Goal: Transaction & Acquisition: Obtain resource

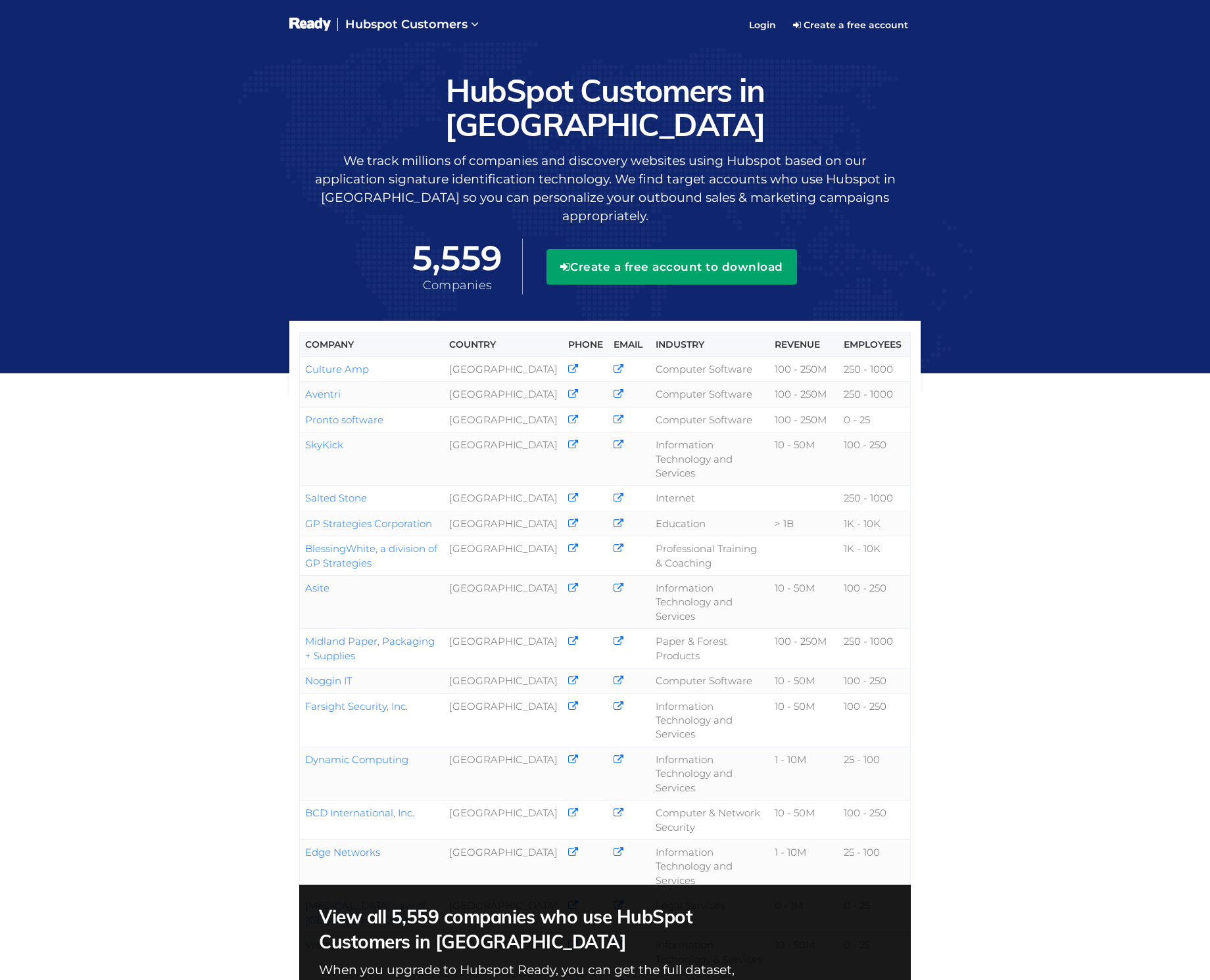
click at [638, 249] on button "Create a free account to download" at bounding box center [672, 267] width 251 height 36
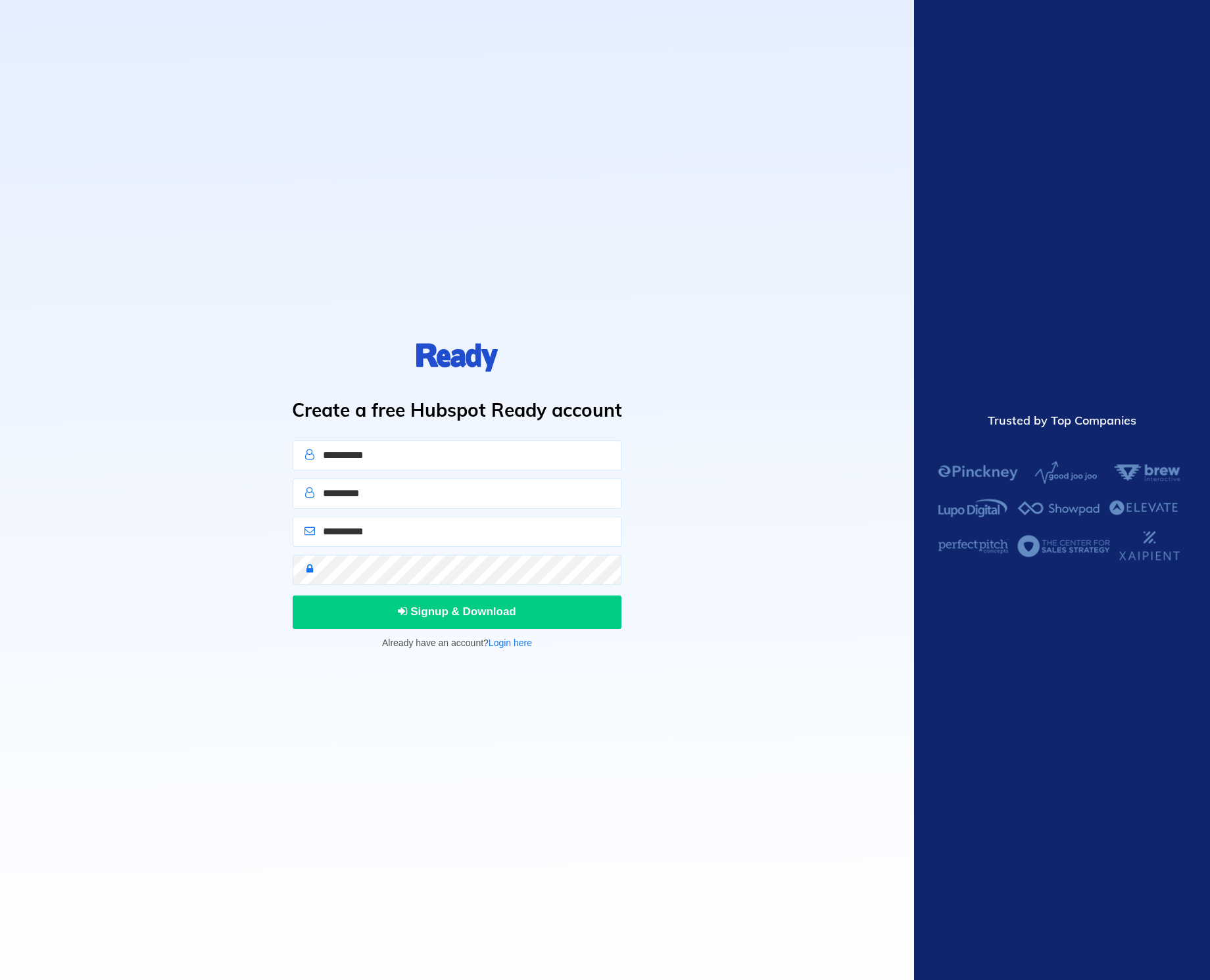
click at [452, 451] on input "text" at bounding box center [457, 456] width 328 height 30
click at [358, 466] on input "text" at bounding box center [457, 456] width 328 height 30
type input "*"
type input "******"
type input "*******"
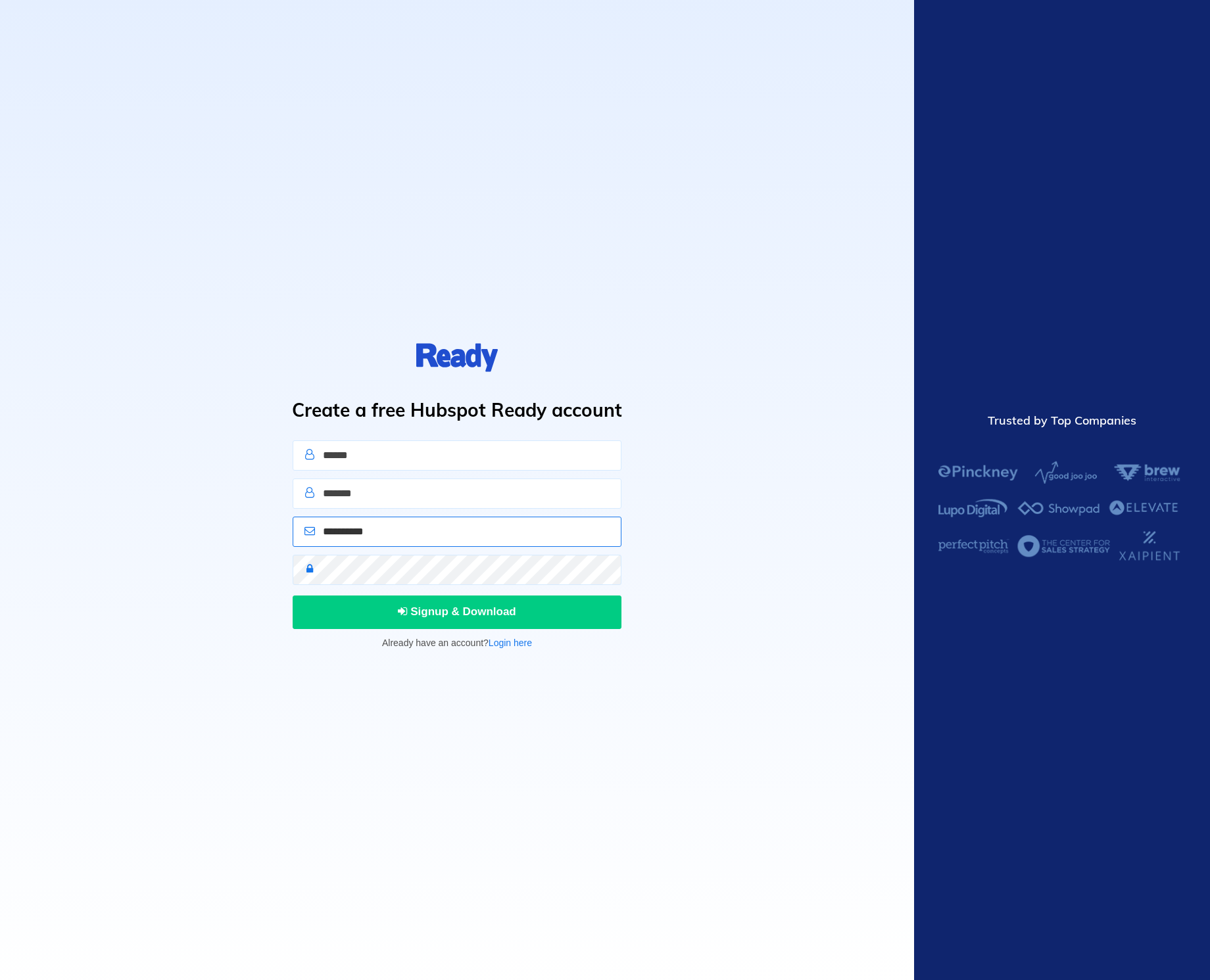
click at [428, 539] on input "email" at bounding box center [457, 532] width 328 height 30
type input "**********"
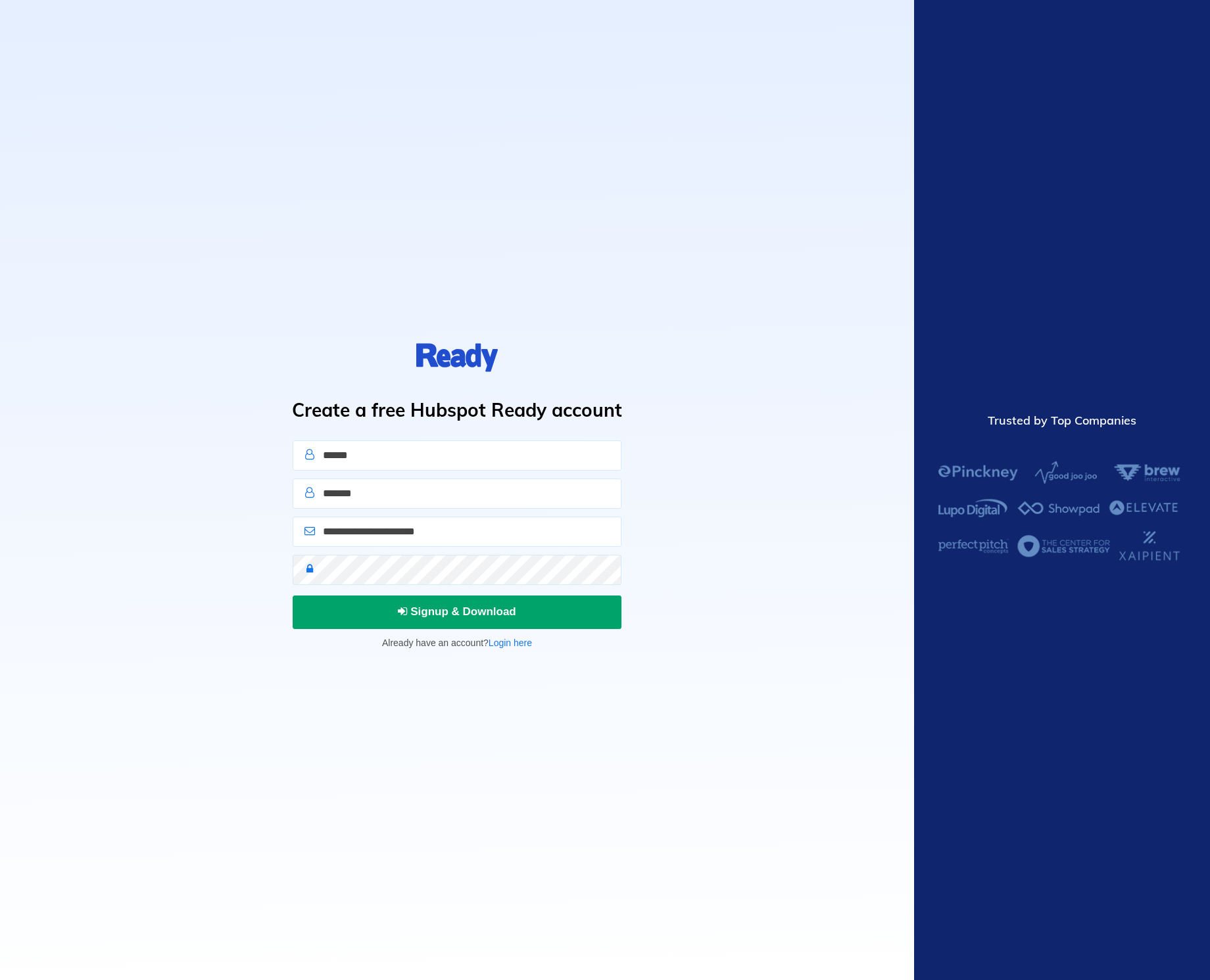
click at [443, 607] on span "Signup & Download" at bounding box center [457, 612] width 118 height 12
click at [443, 539] on input "**********" at bounding box center [457, 532] width 328 height 30
click at [521, 644] on link "Login here" at bounding box center [510, 642] width 43 height 11
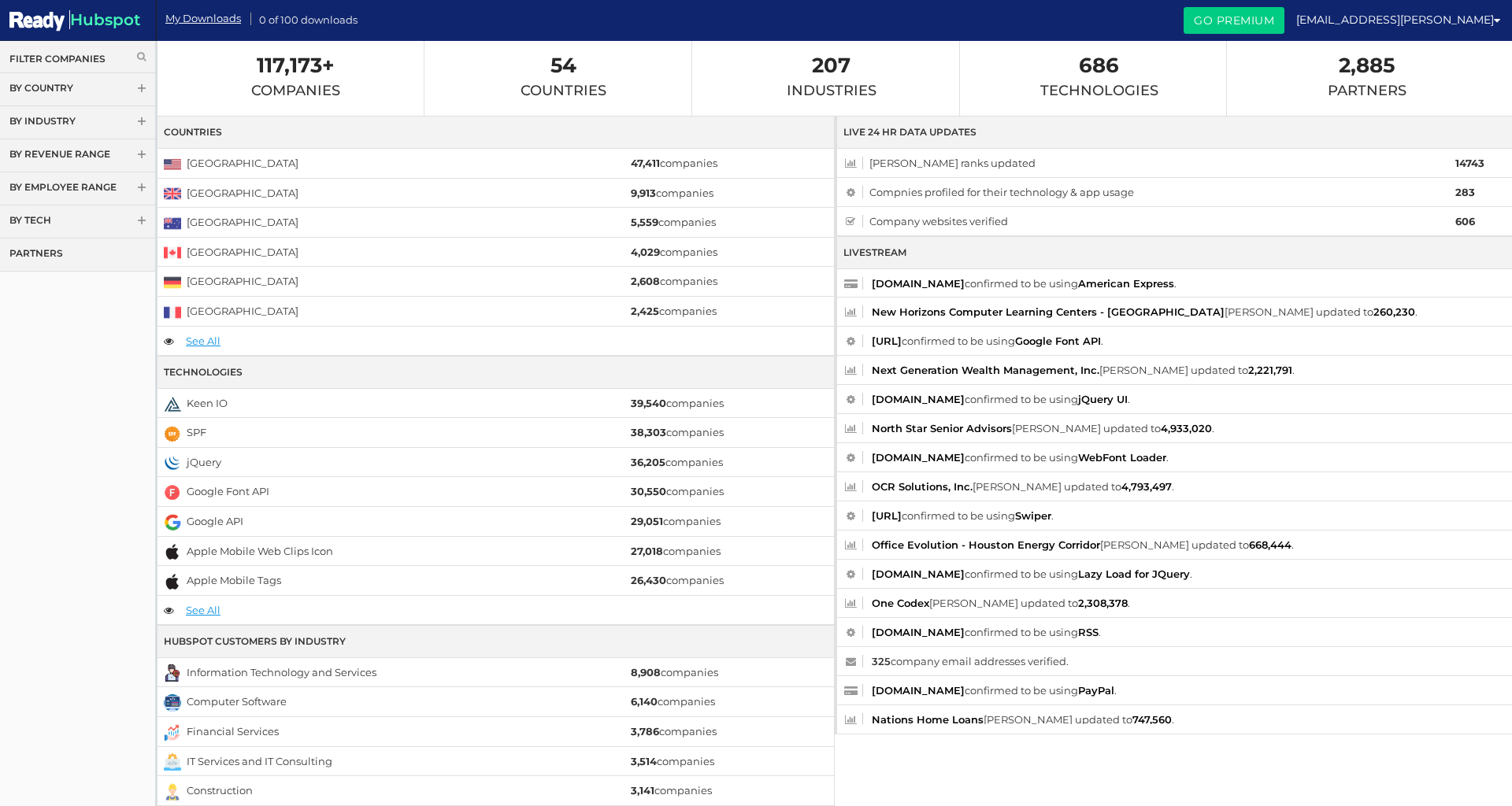
click at [66, 85] on link "By Country" at bounding box center [77, 89] width 155 height 33
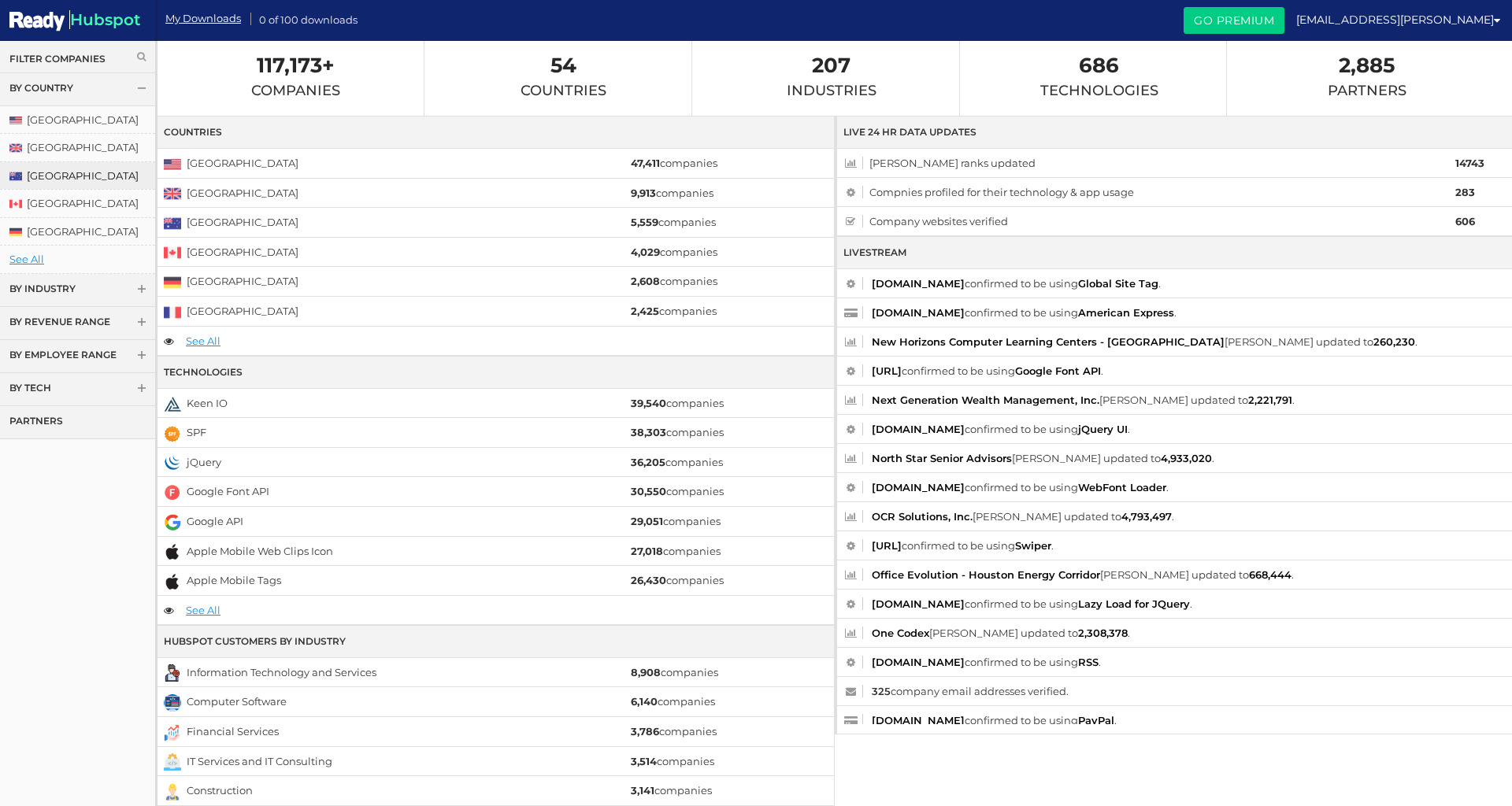
click at [54, 177] on link "[GEOGRAPHIC_DATA]" at bounding box center [77, 177] width 155 height 28
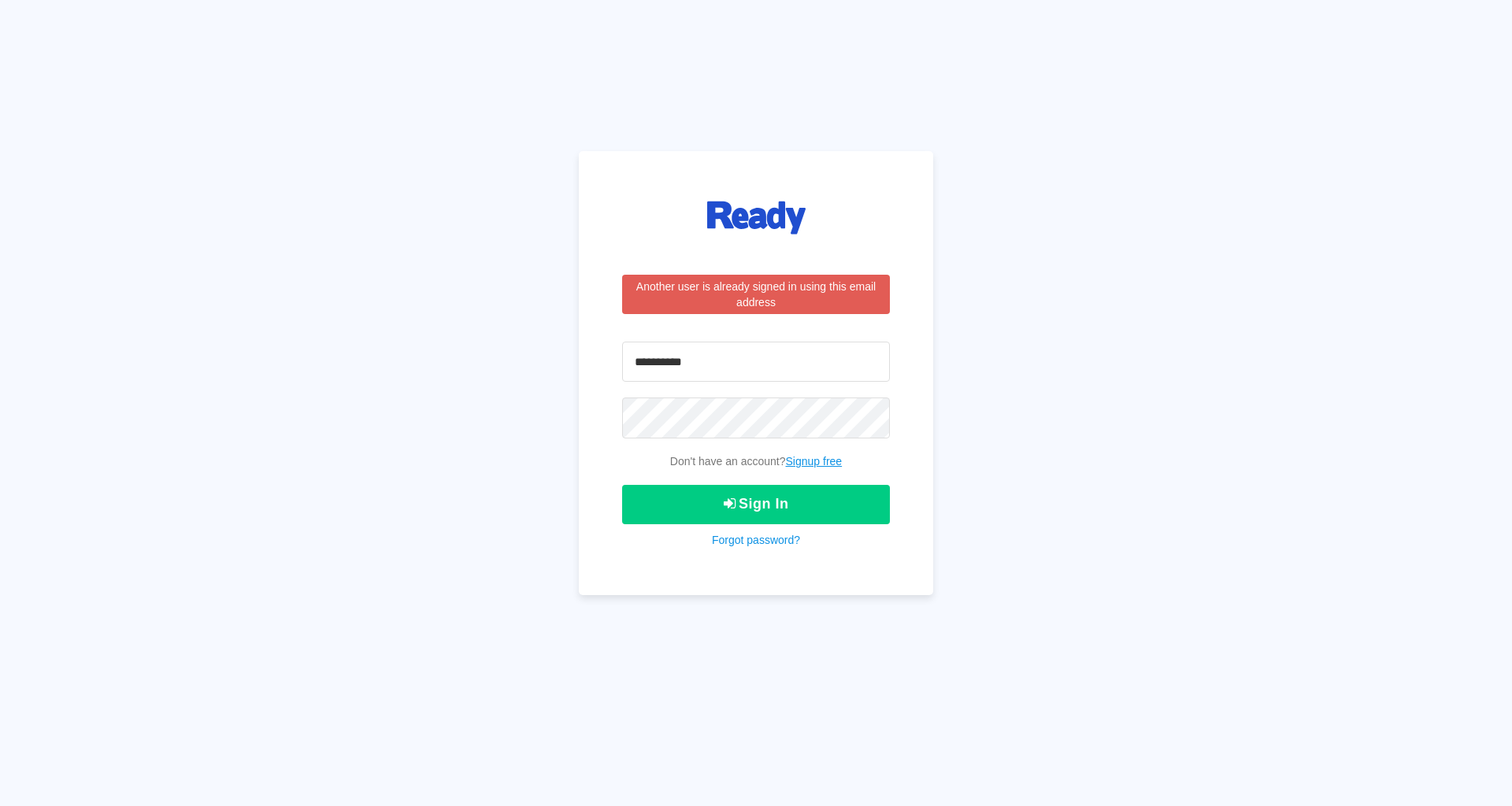
click at [706, 350] on input "email" at bounding box center [756, 361] width 267 height 40
click at [572, 408] on div "Another user is already signed in using this email address Don't have an accoun…" at bounding box center [756, 403] width 1512 height 806
click at [710, 360] on input "email" at bounding box center [756, 361] width 267 height 40
type input "**********"
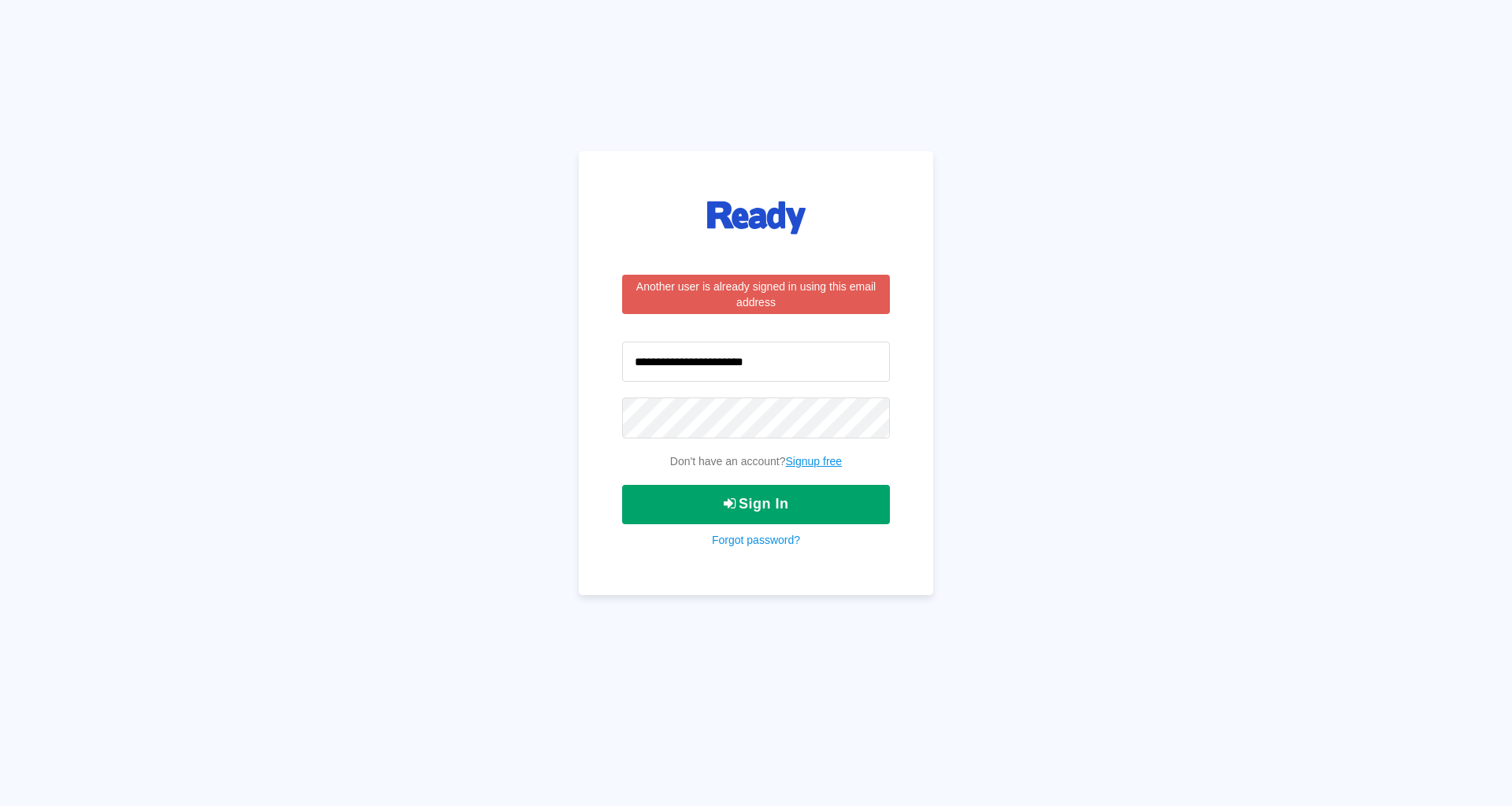
click at [781, 502] on button "Sign In" at bounding box center [756, 504] width 267 height 39
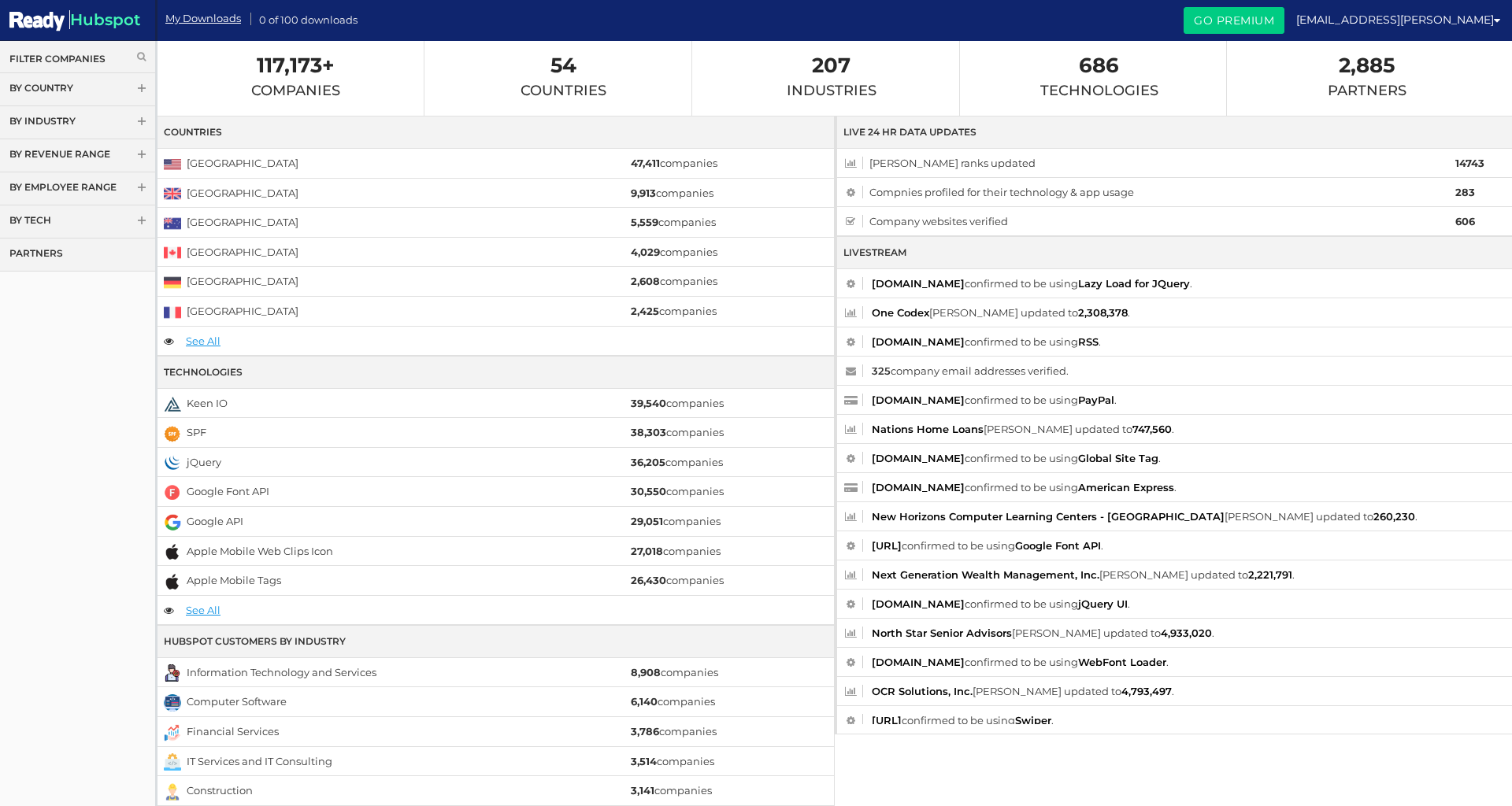
click at [69, 85] on link "By Country" at bounding box center [77, 89] width 155 height 33
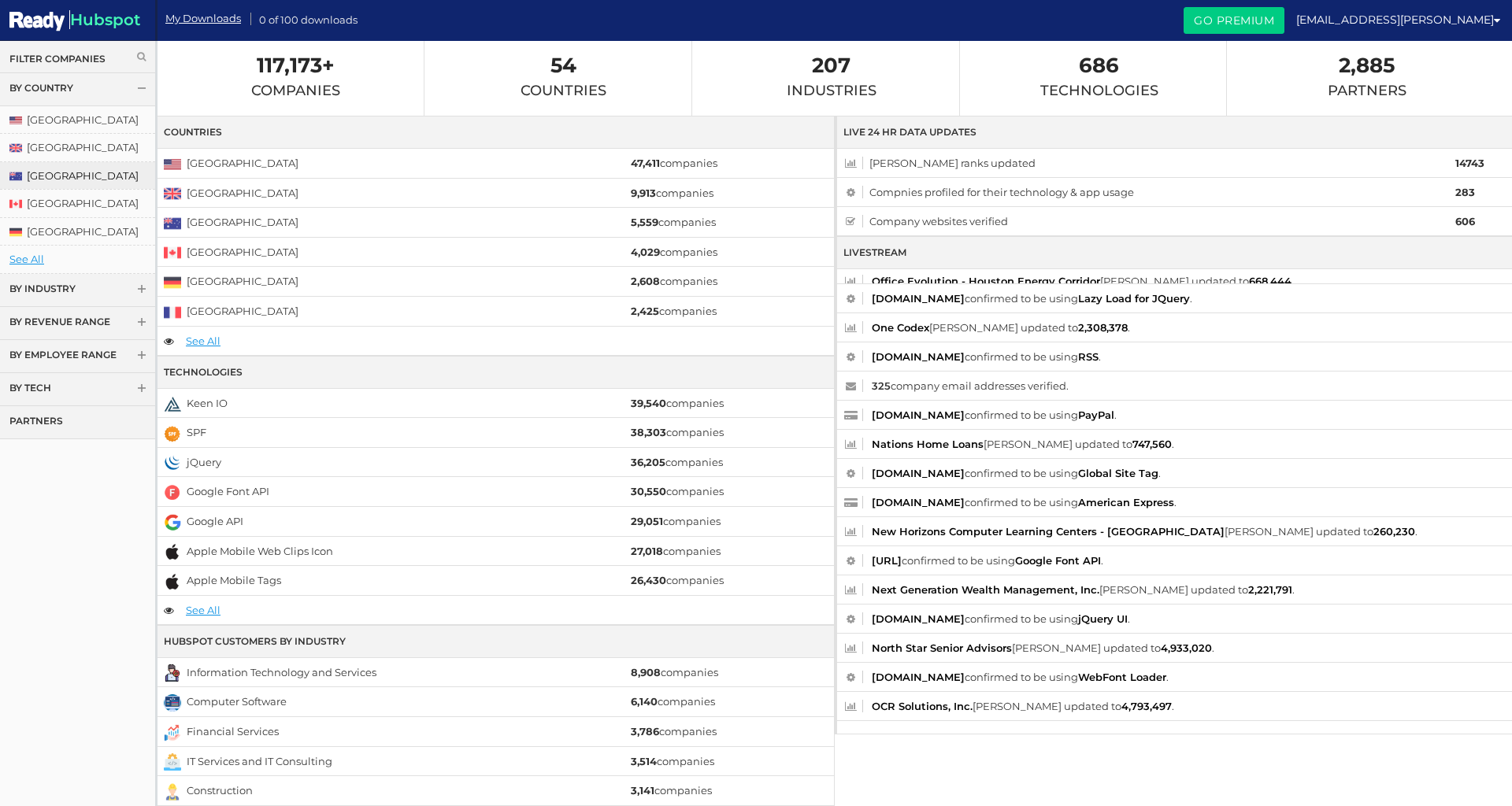
click at [63, 166] on link "[GEOGRAPHIC_DATA]" at bounding box center [77, 177] width 155 height 28
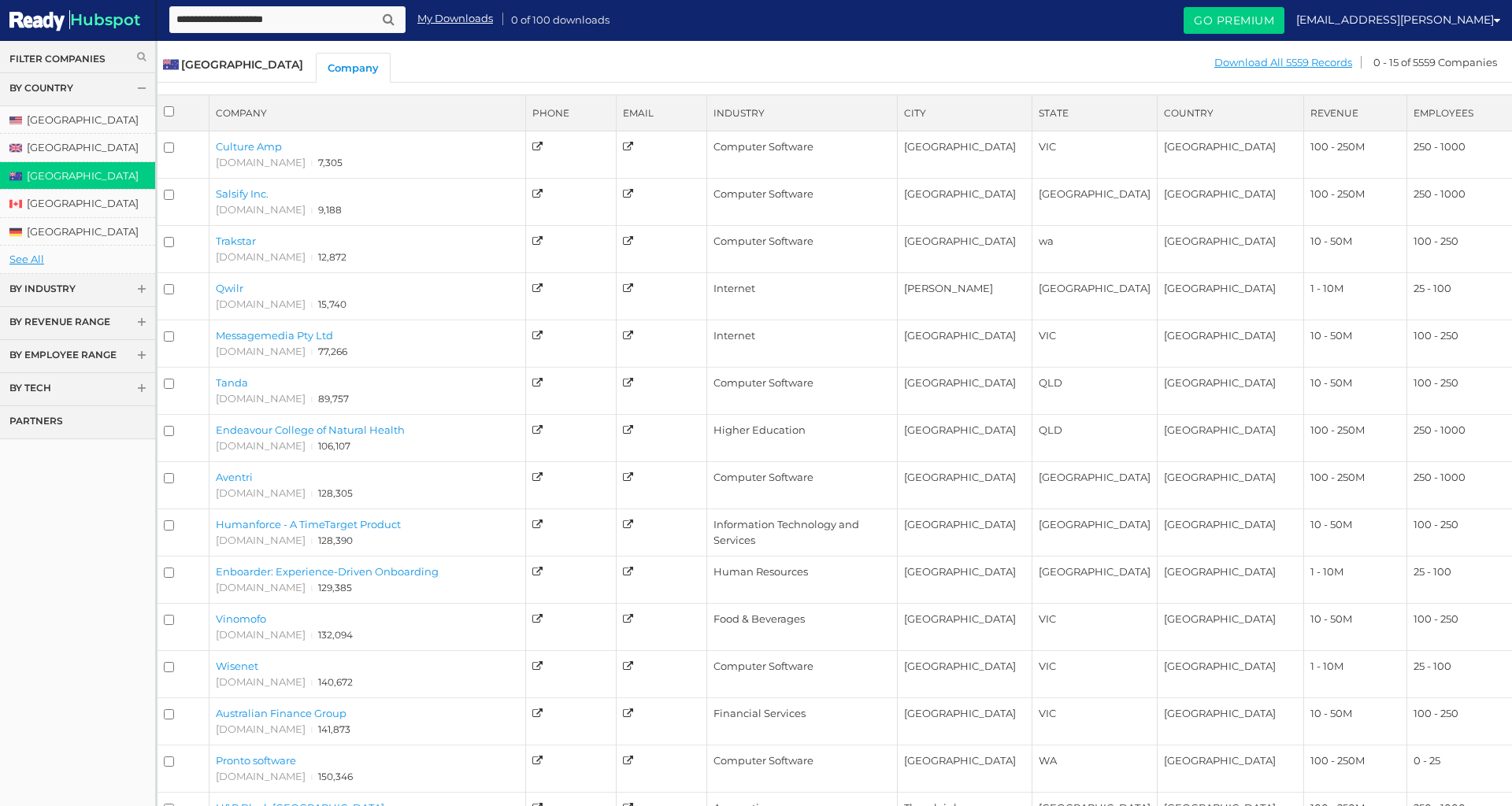
click at [69, 327] on link "By Revenue Range" at bounding box center [77, 323] width 155 height 33
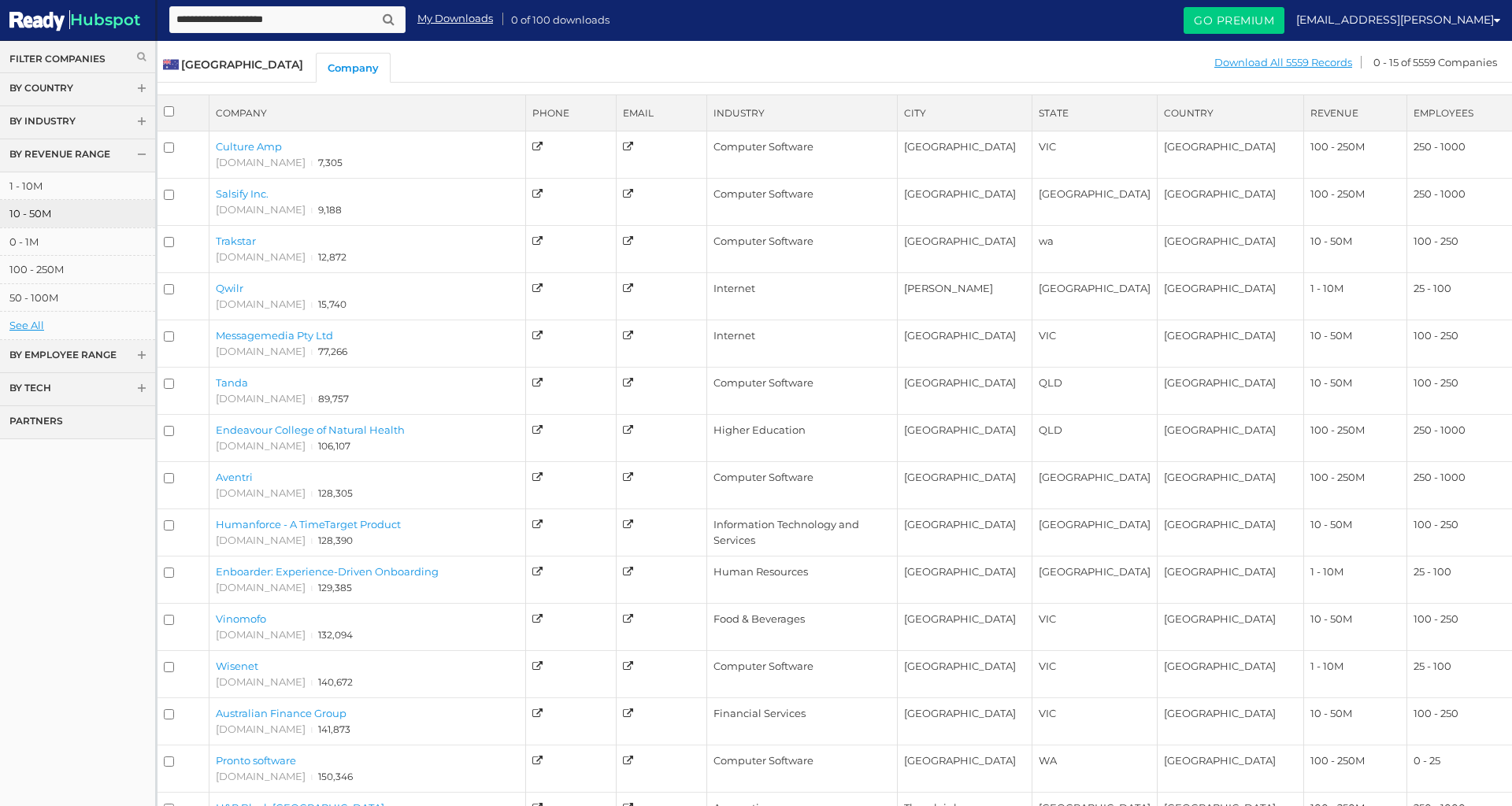
click at [33, 214] on link "10 - 50M" at bounding box center [77, 213] width 155 height 28
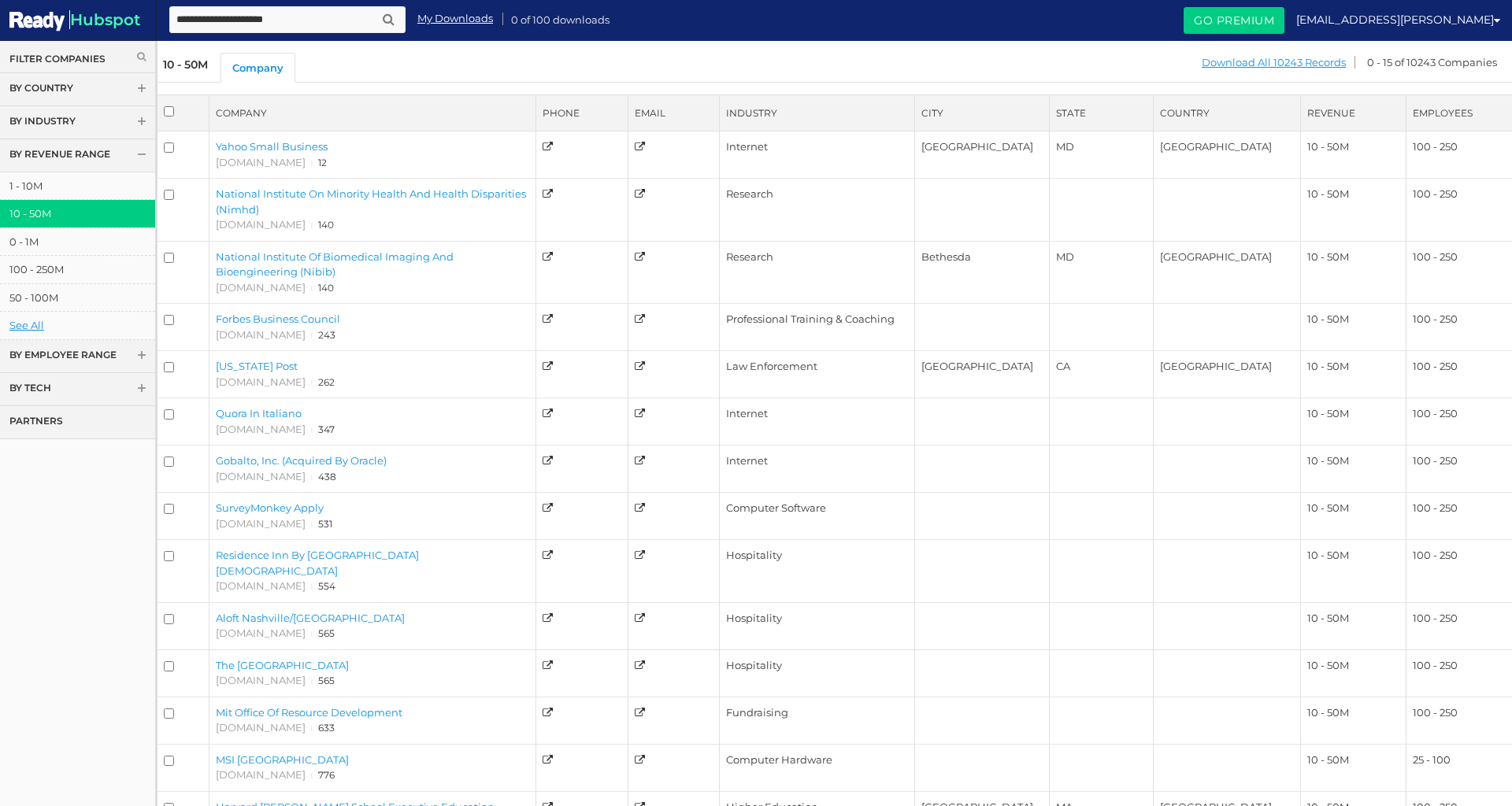
click at [65, 99] on link "By Country" at bounding box center [77, 89] width 155 height 33
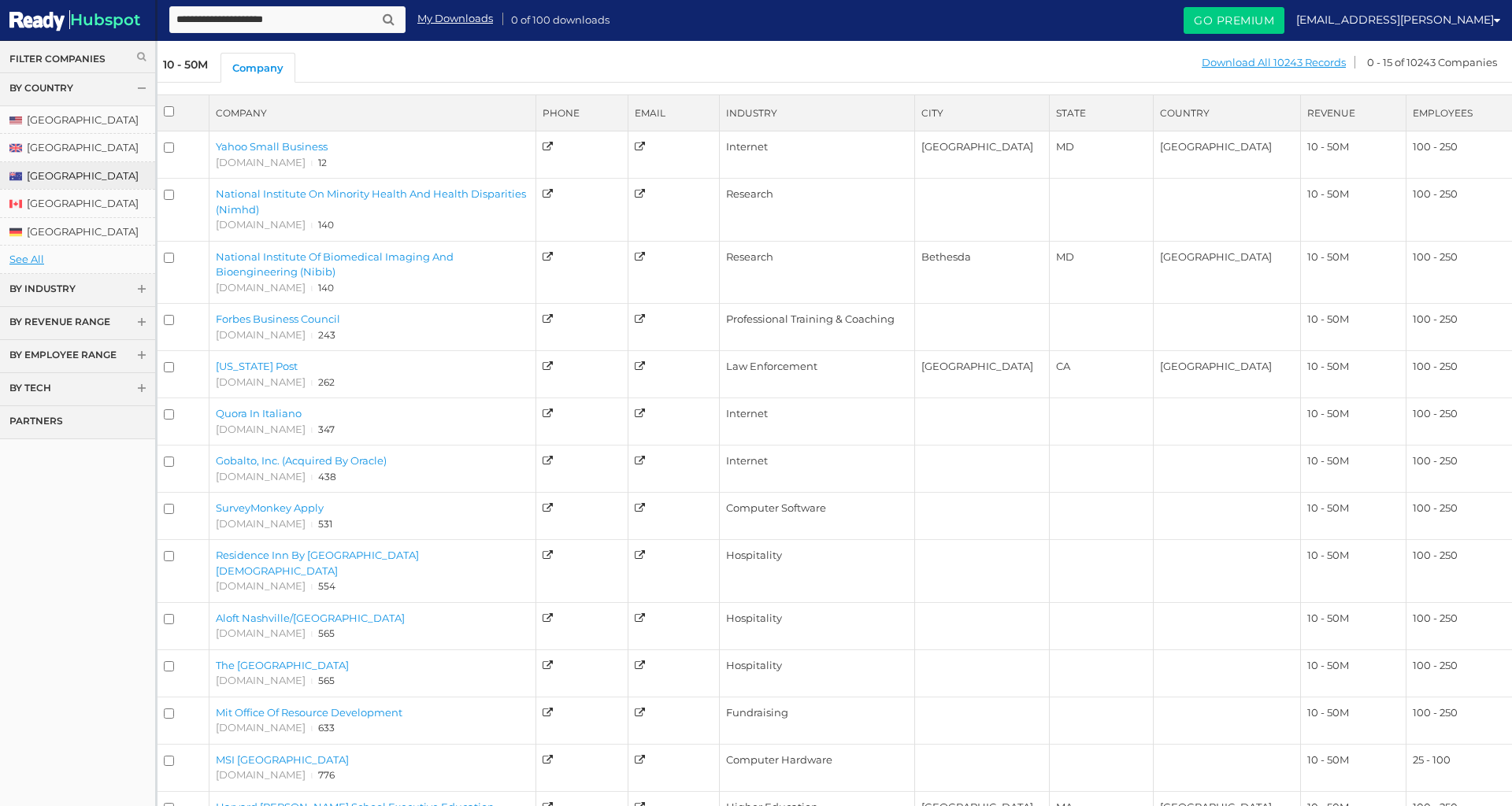
click at [62, 181] on link "[GEOGRAPHIC_DATA]" at bounding box center [77, 177] width 155 height 28
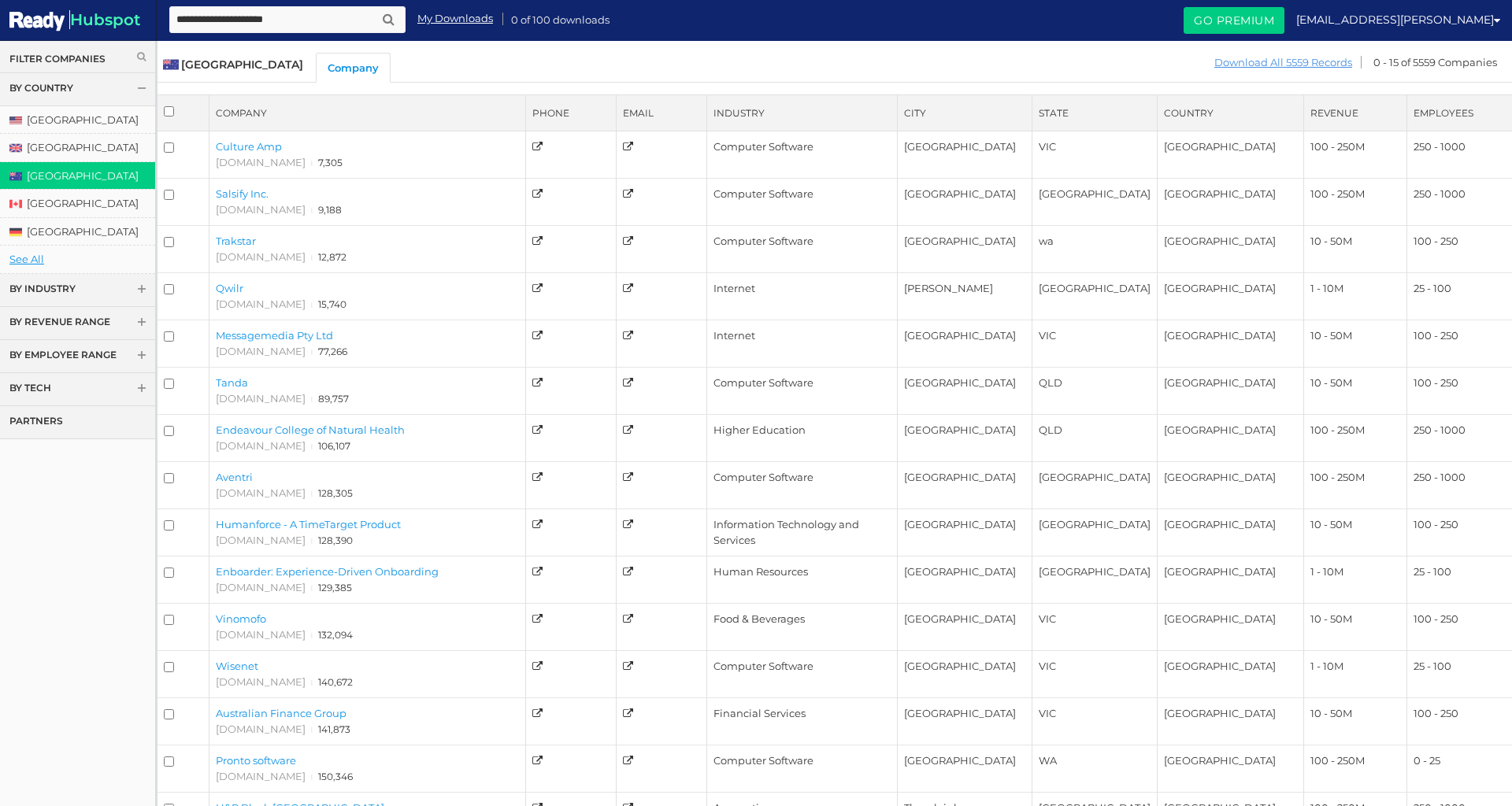
click at [1296, 61] on link "Download All 5559 Records" at bounding box center [1283, 63] width 140 height 20
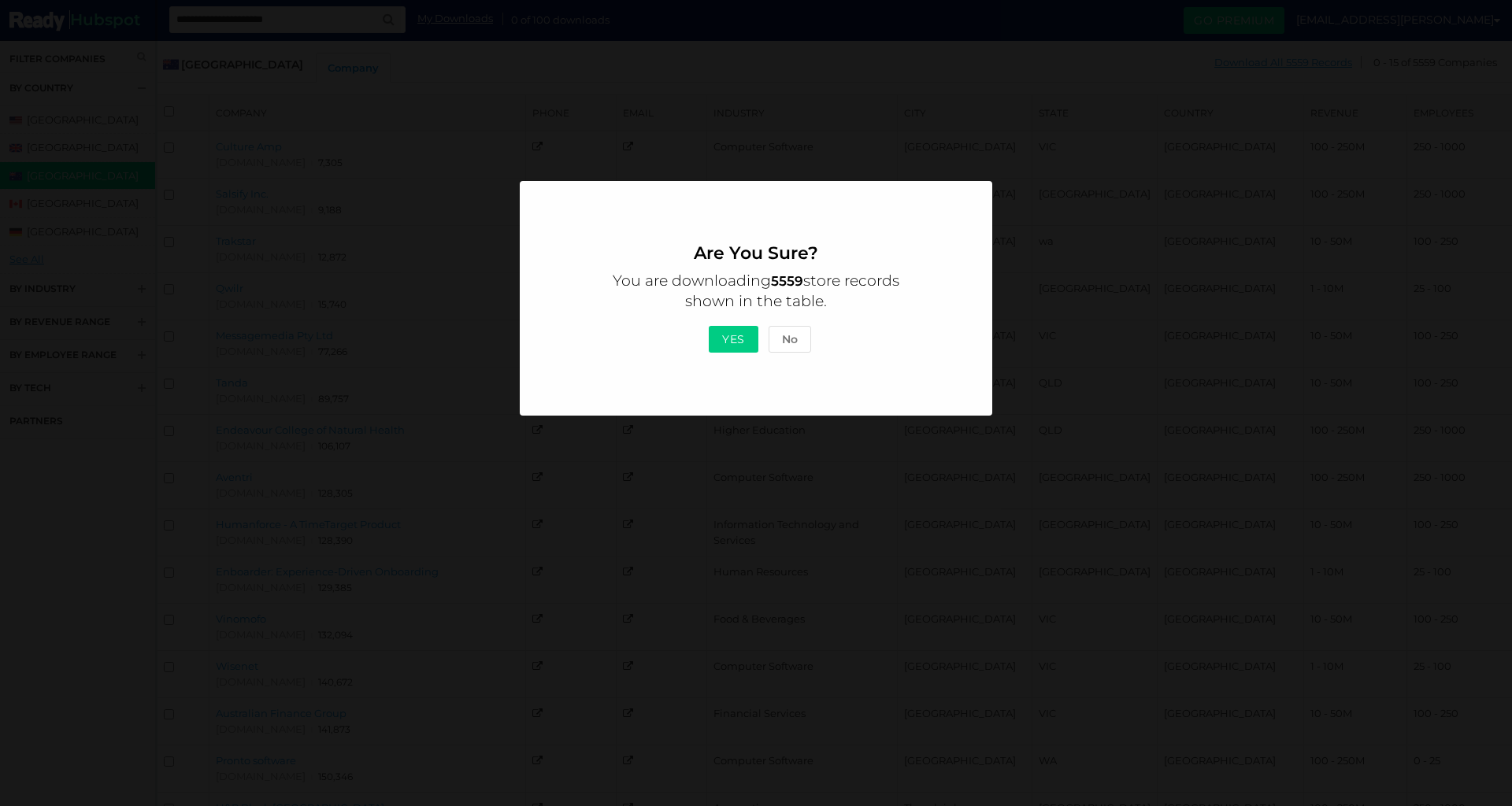
click at [737, 333] on button "Yes" at bounding box center [734, 339] width 50 height 27
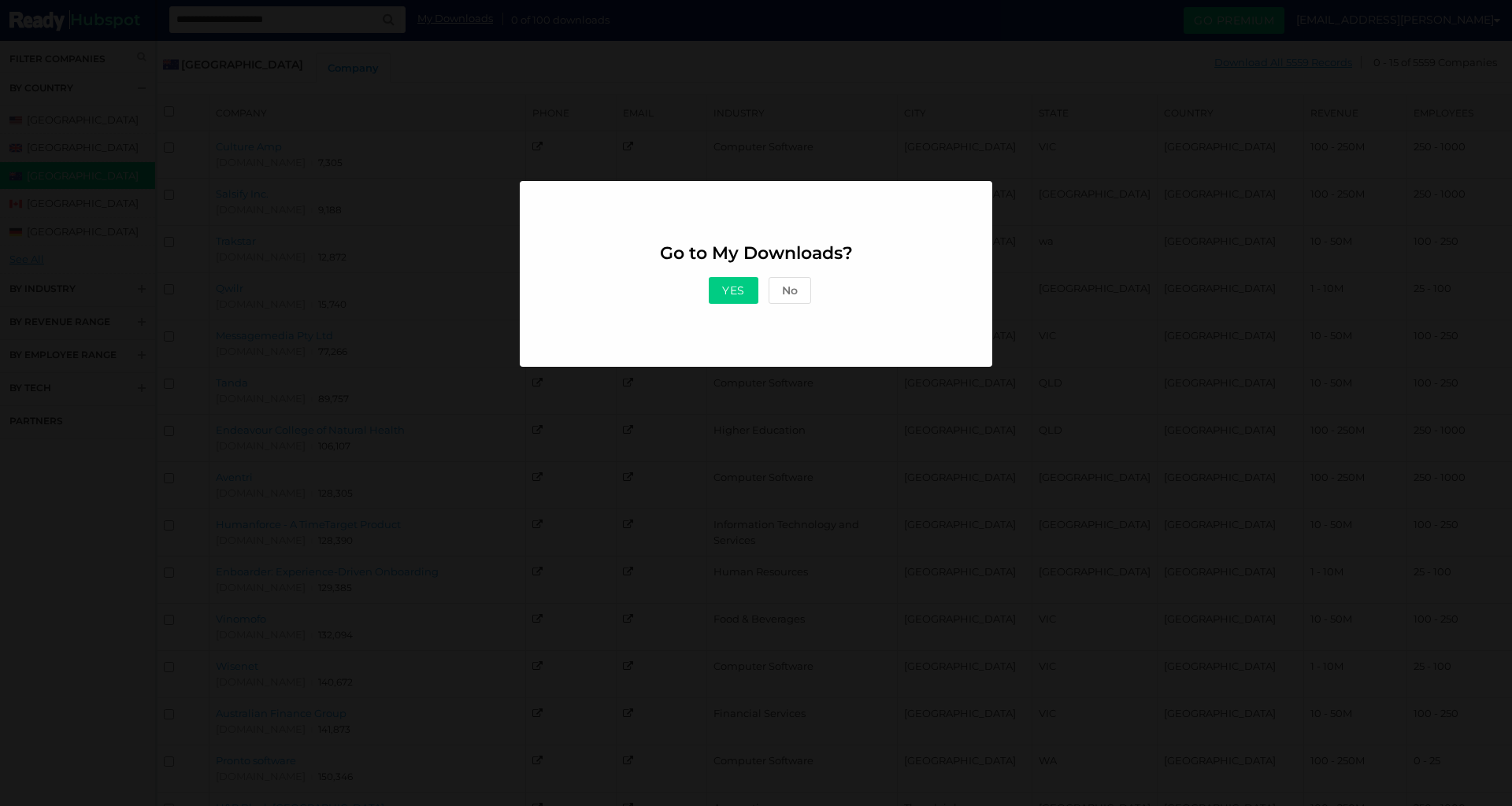
click at [739, 296] on button "Yes" at bounding box center [734, 290] width 50 height 27
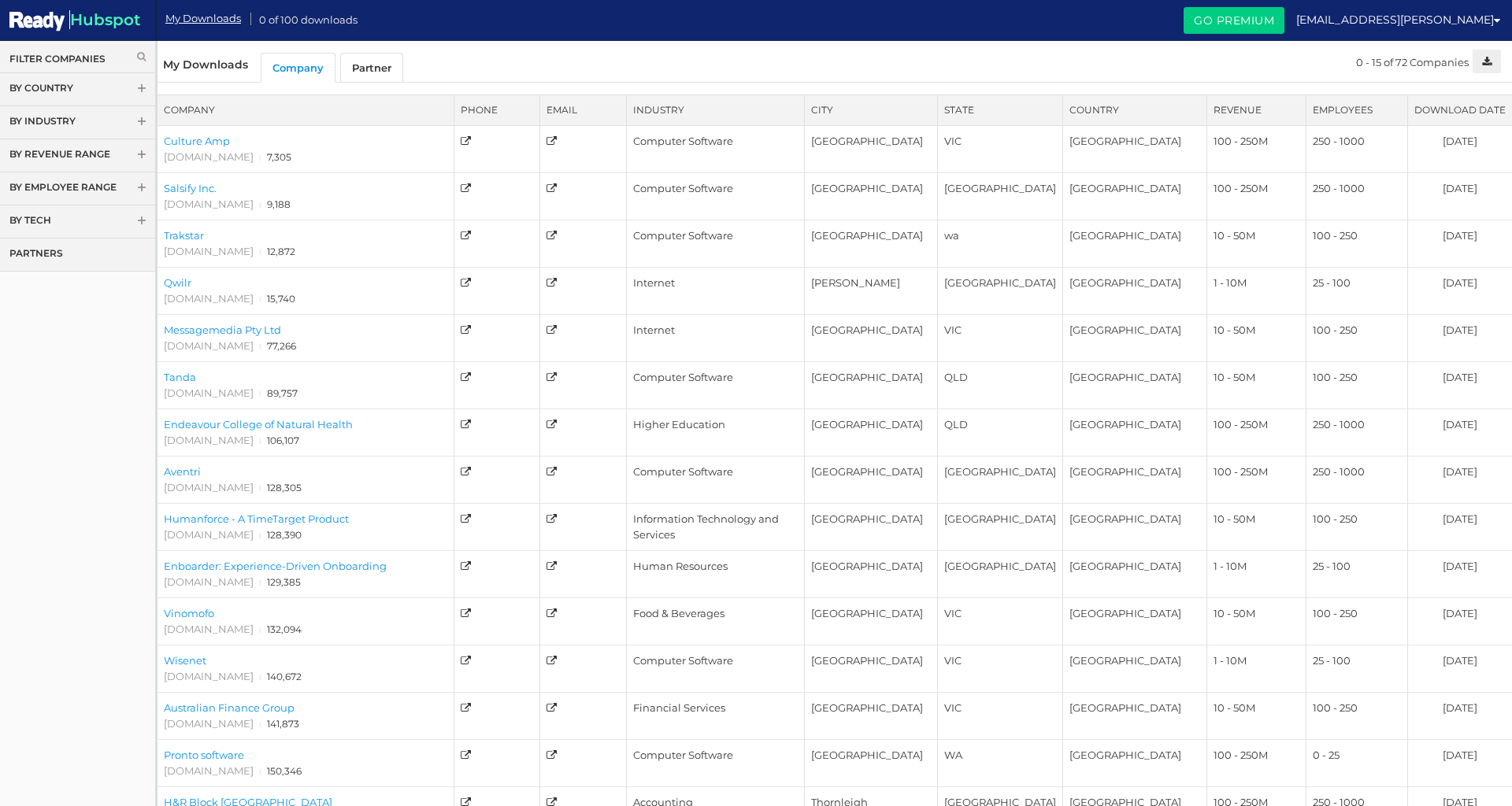
click at [215, 18] on link "My Downloads" at bounding box center [204, 18] width 76 height 15
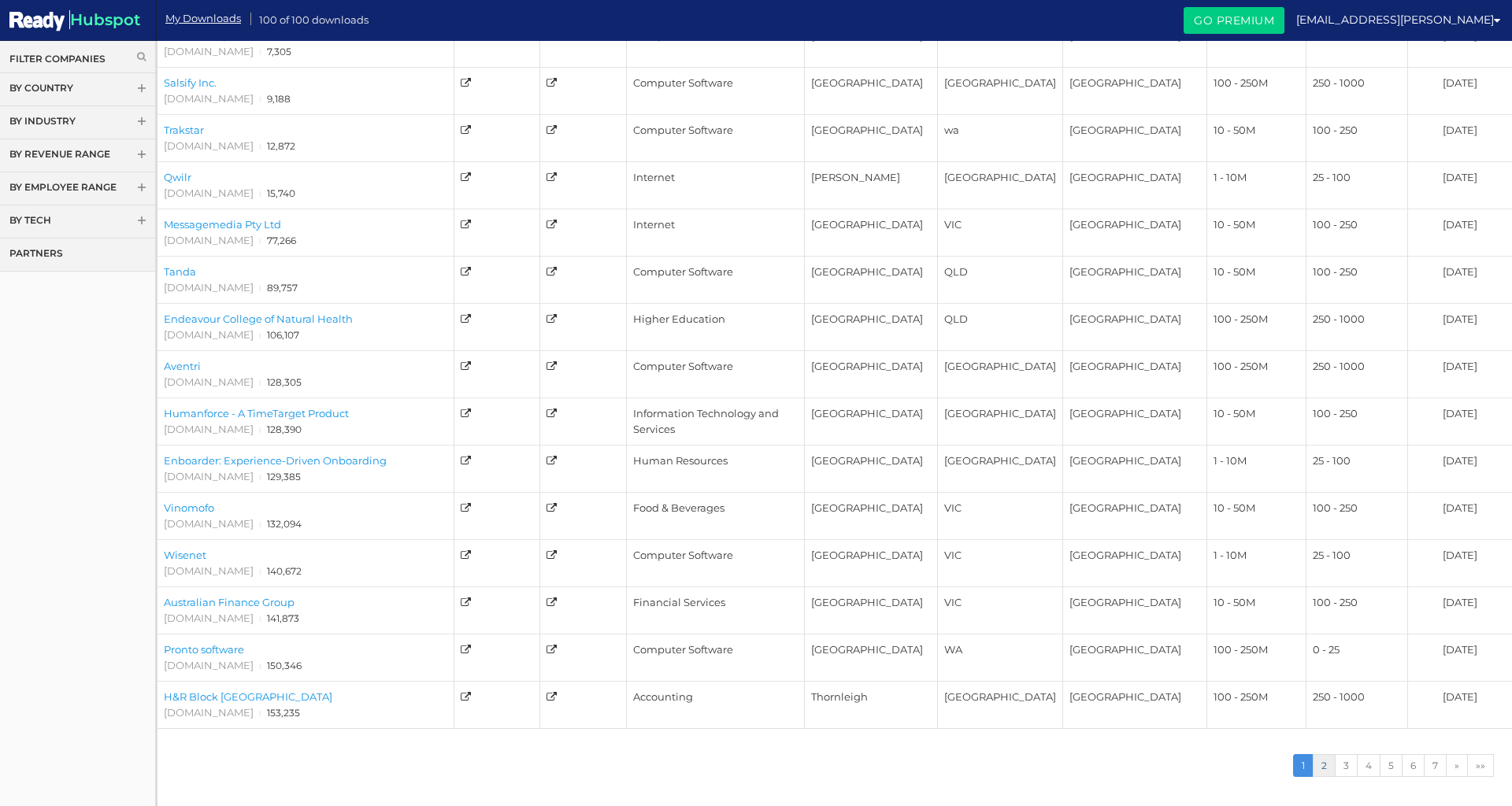
click at [1321, 770] on link "2" at bounding box center [1323, 765] width 23 height 23
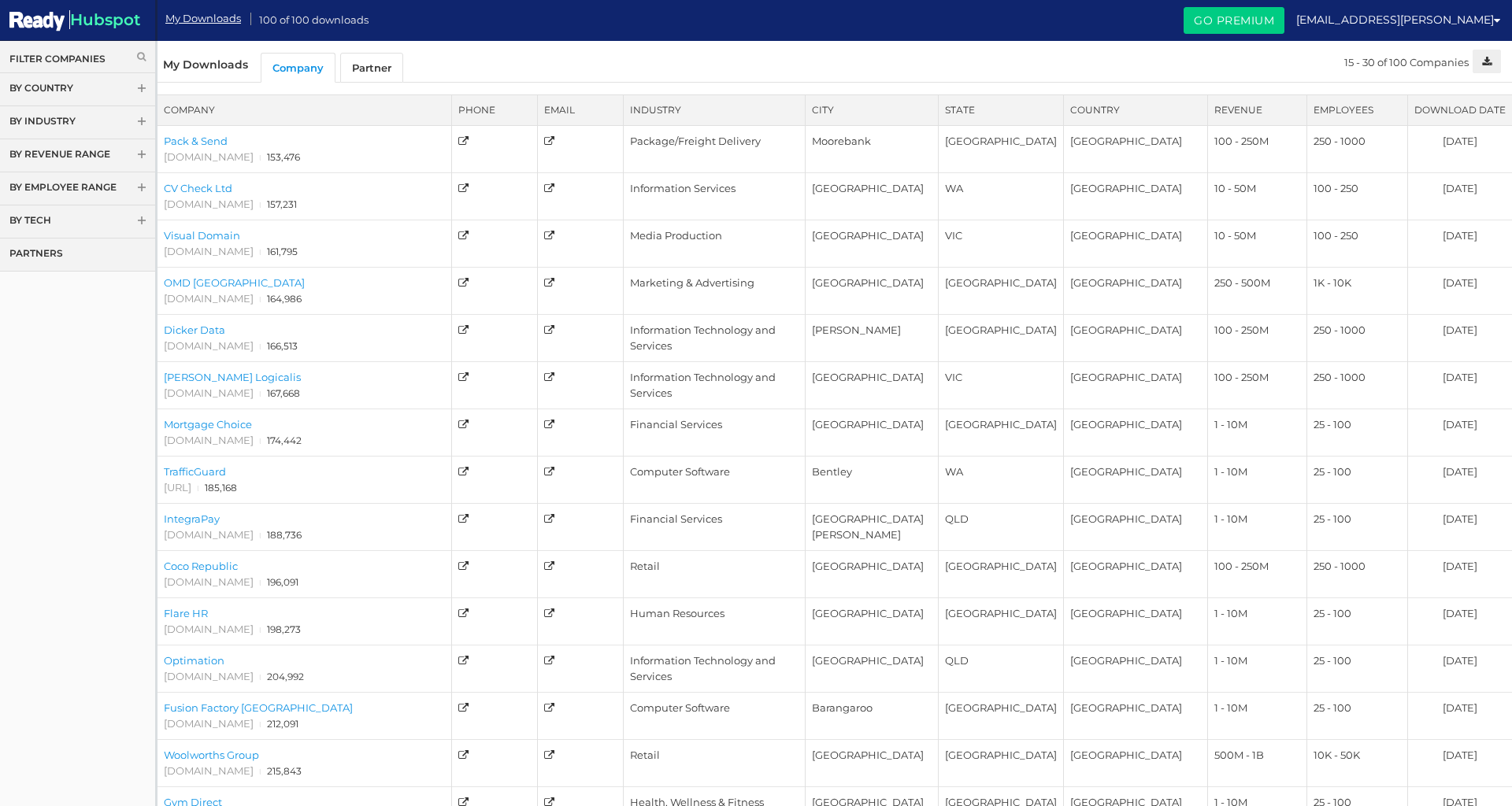
click at [61, 88] on link "By Country" at bounding box center [77, 89] width 155 height 33
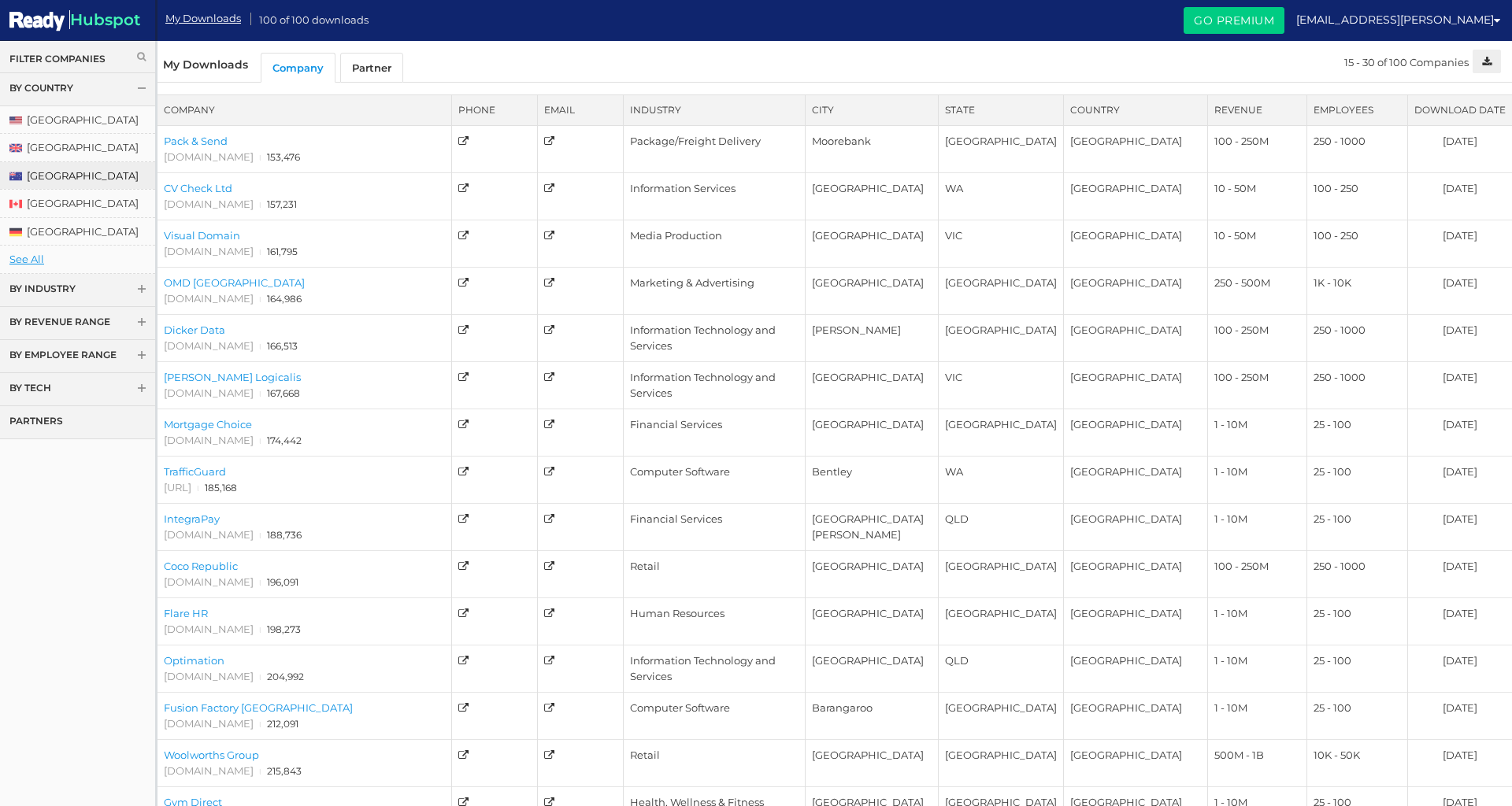
click at [53, 183] on link "[GEOGRAPHIC_DATA]" at bounding box center [77, 177] width 155 height 28
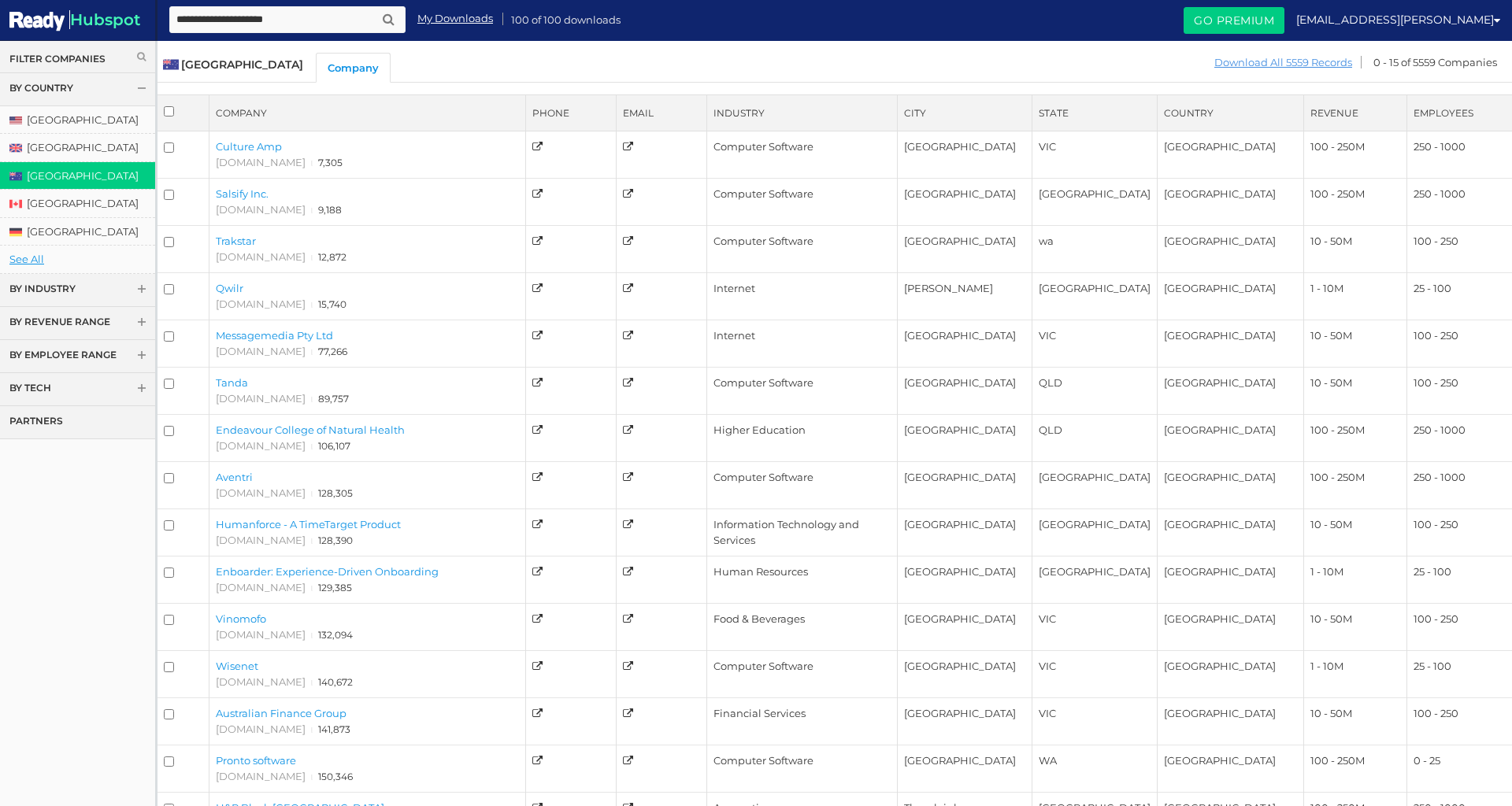
click at [1261, 61] on link "Download All 5559 Records" at bounding box center [1283, 63] width 140 height 20
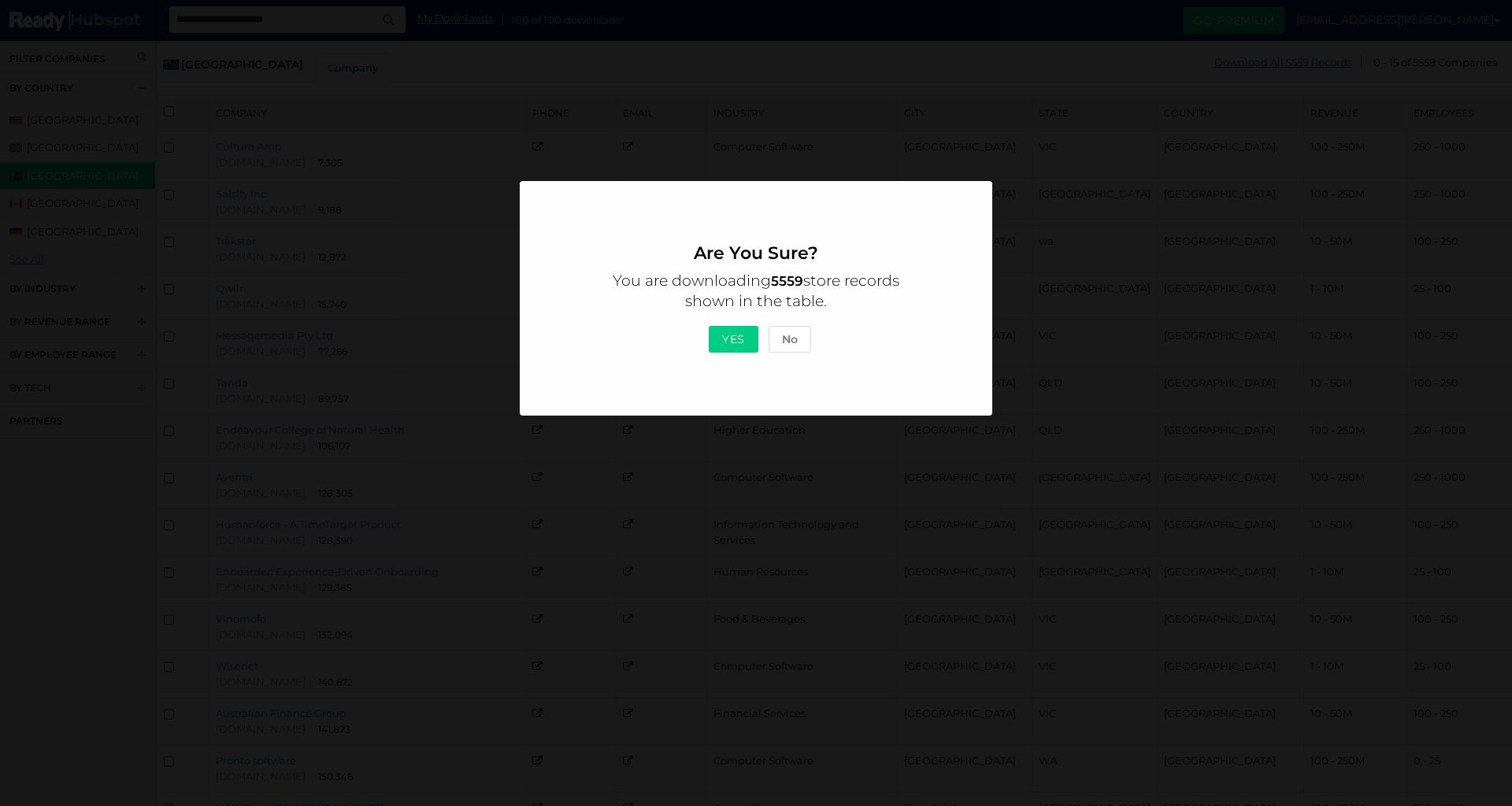
click at [735, 371] on div "Are You Sure? You are downloading 5559 store records shown in the table. Yes No" at bounding box center [756, 297] width 472 height 234
click at [730, 340] on button "Yes" at bounding box center [734, 339] width 50 height 27
click at [788, 343] on button "No" at bounding box center [789, 339] width 43 height 27
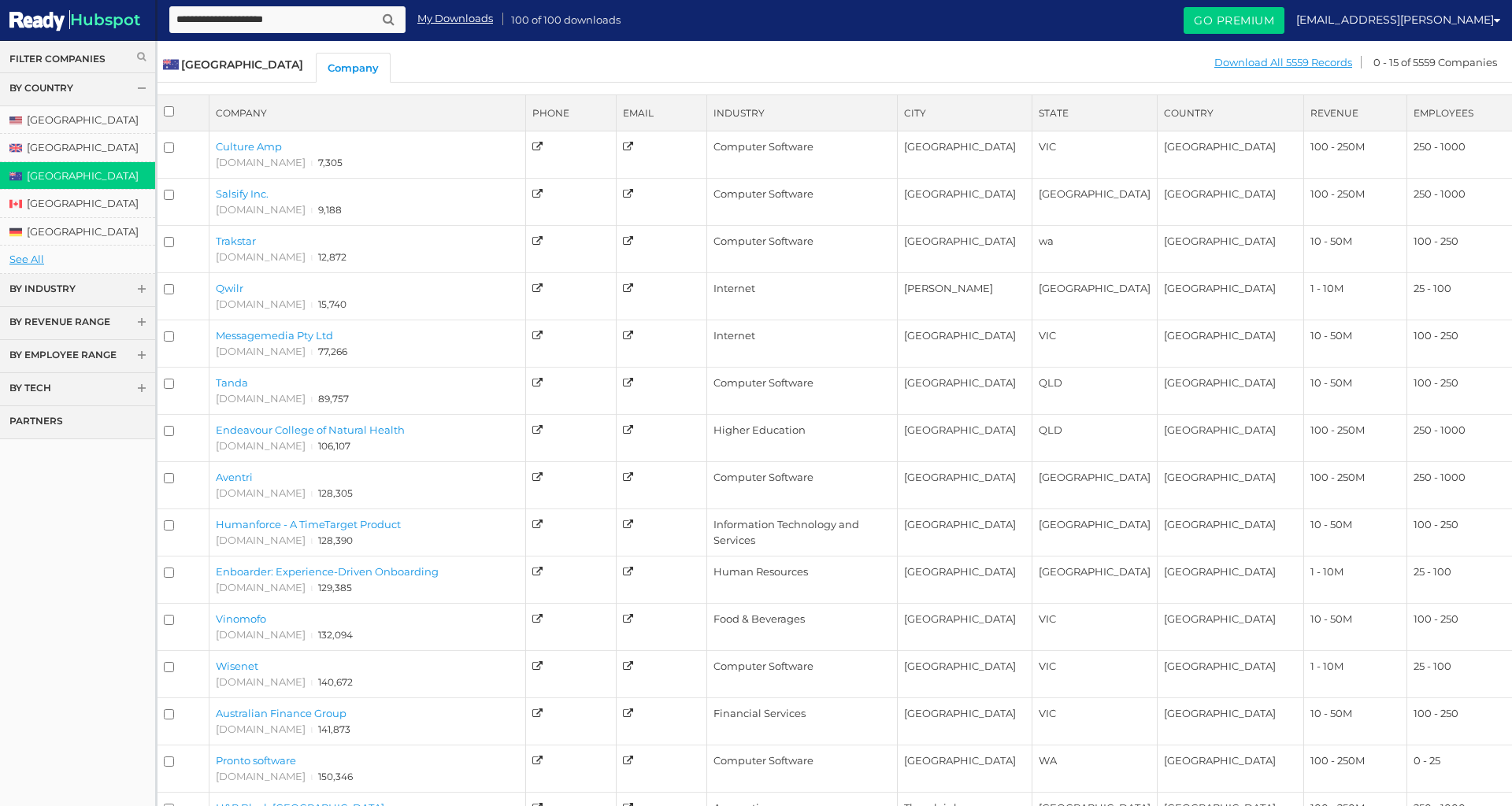
scroll to position [112, 0]
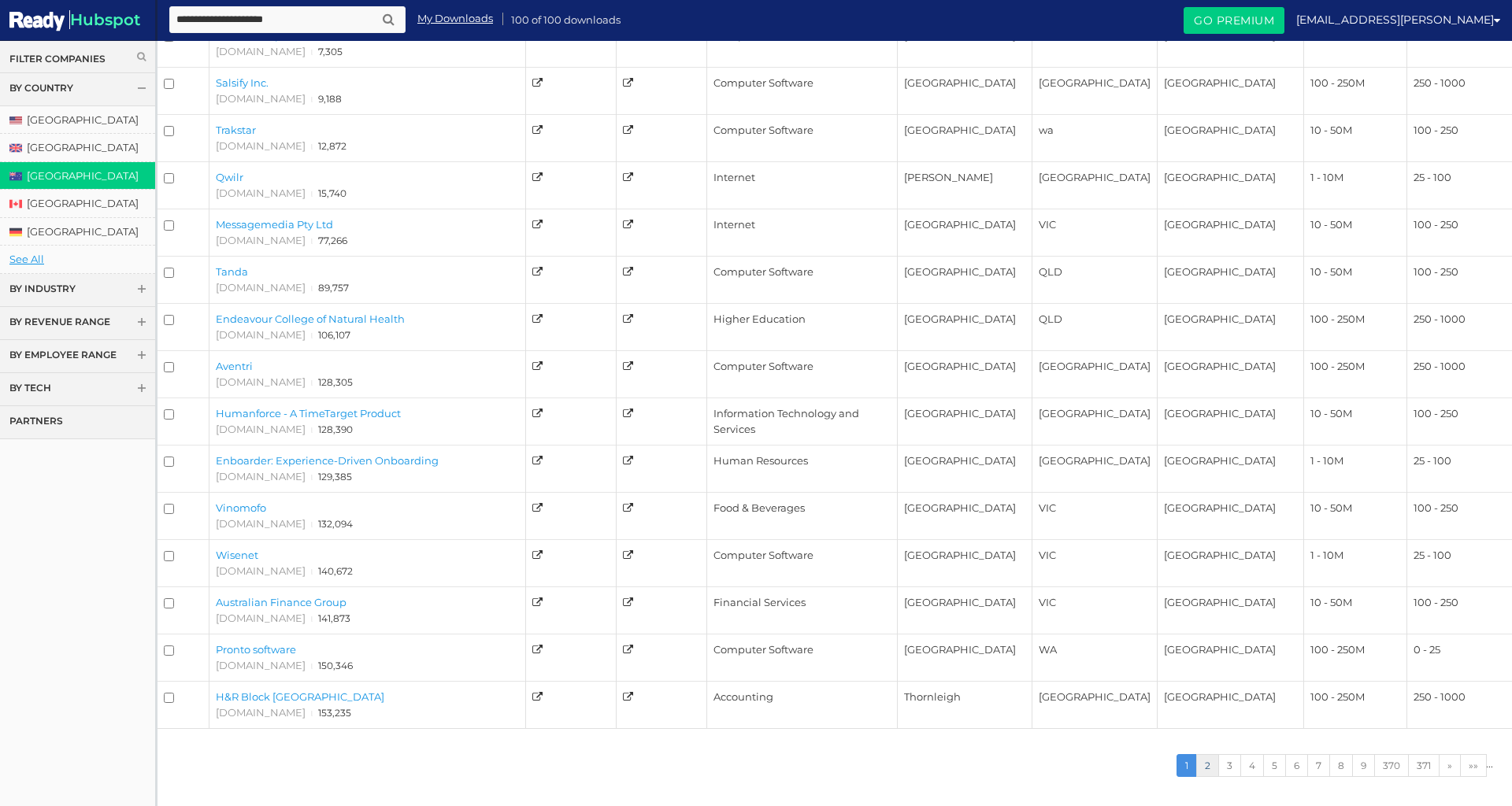
click at [1201, 761] on link "2" at bounding box center [1207, 765] width 23 height 23
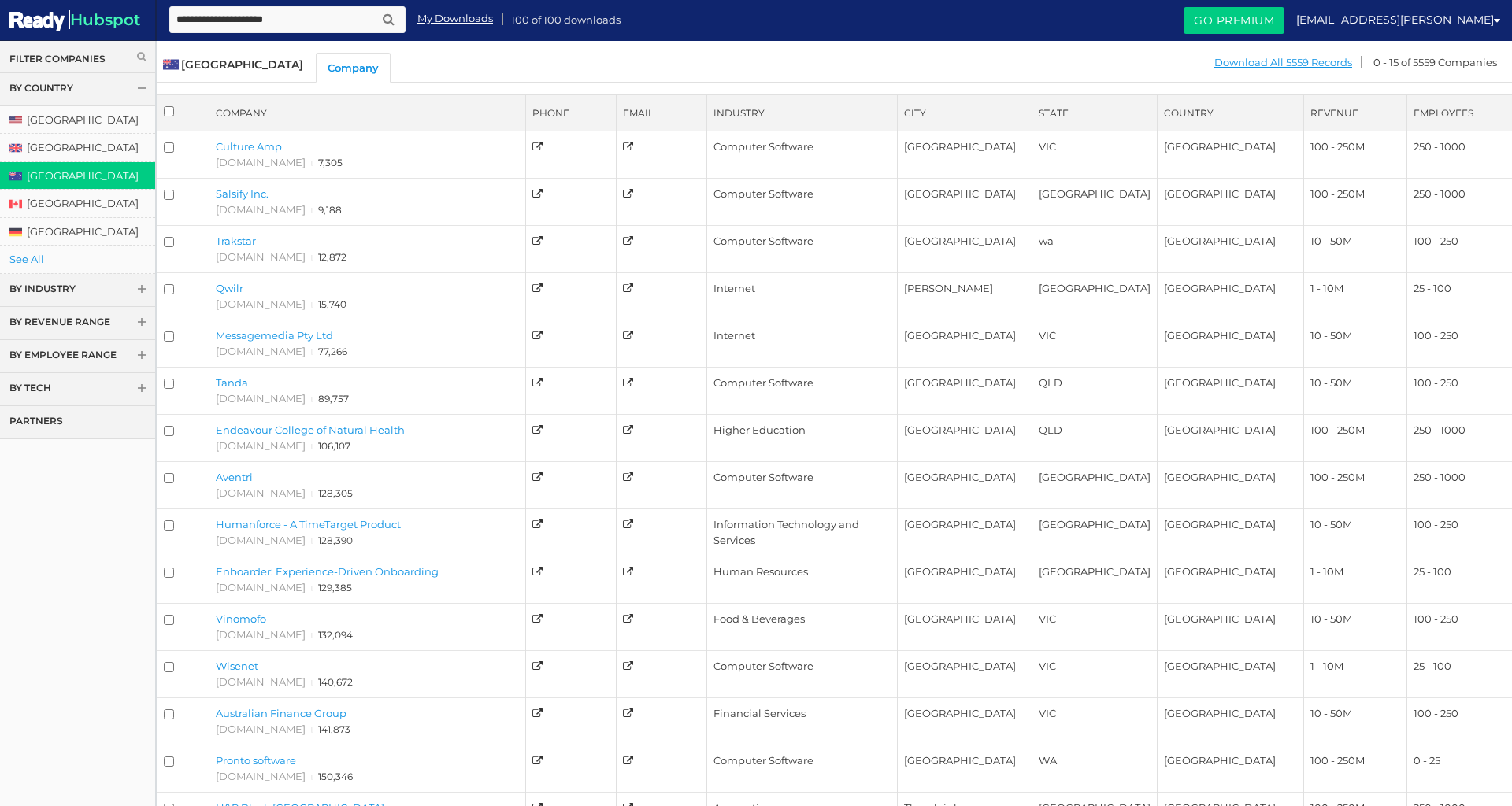
scroll to position [112, 0]
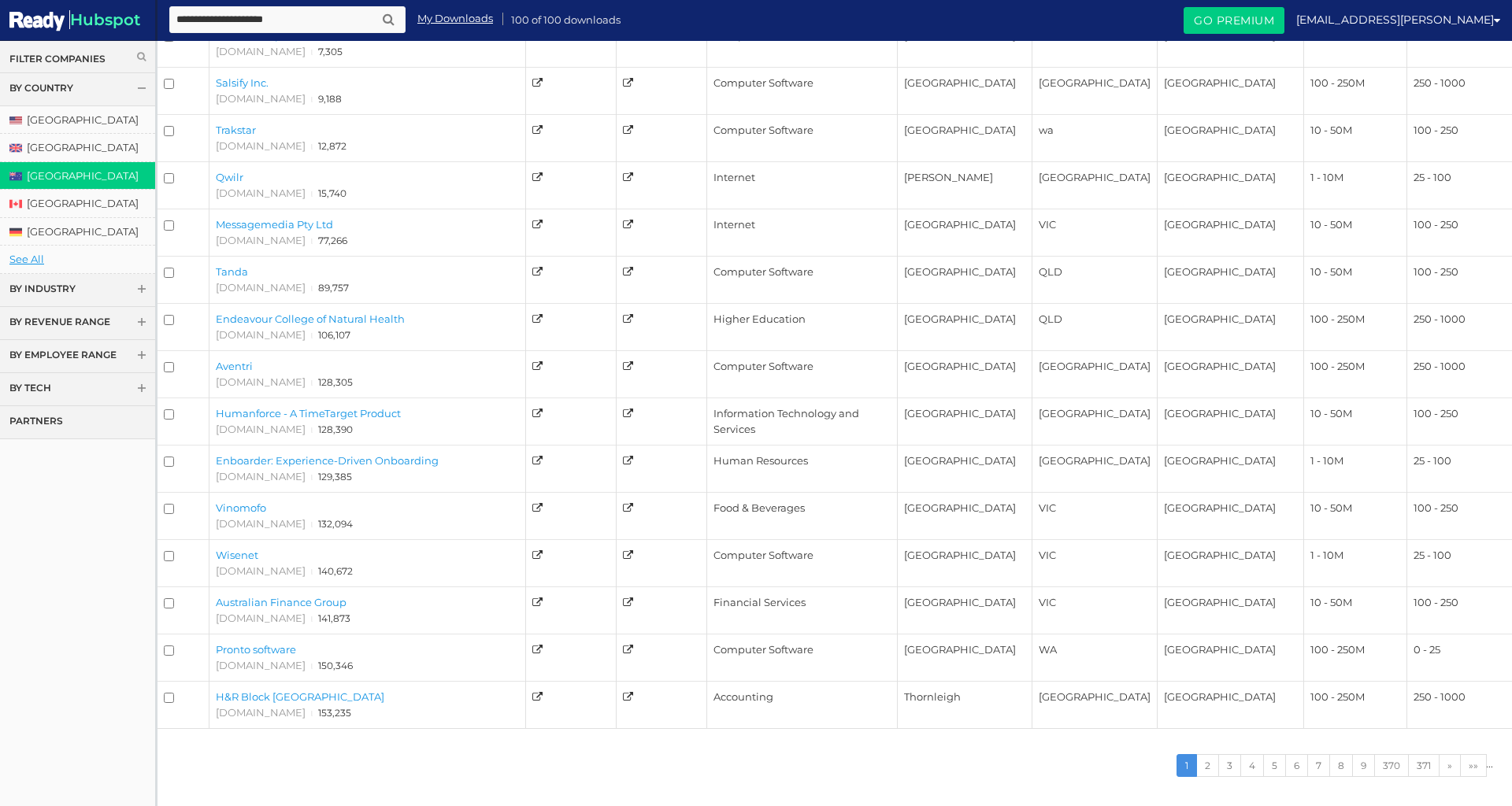
click at [460, 15] on link "My Downloads" at bounding box center [455, 18] width 76 height 15
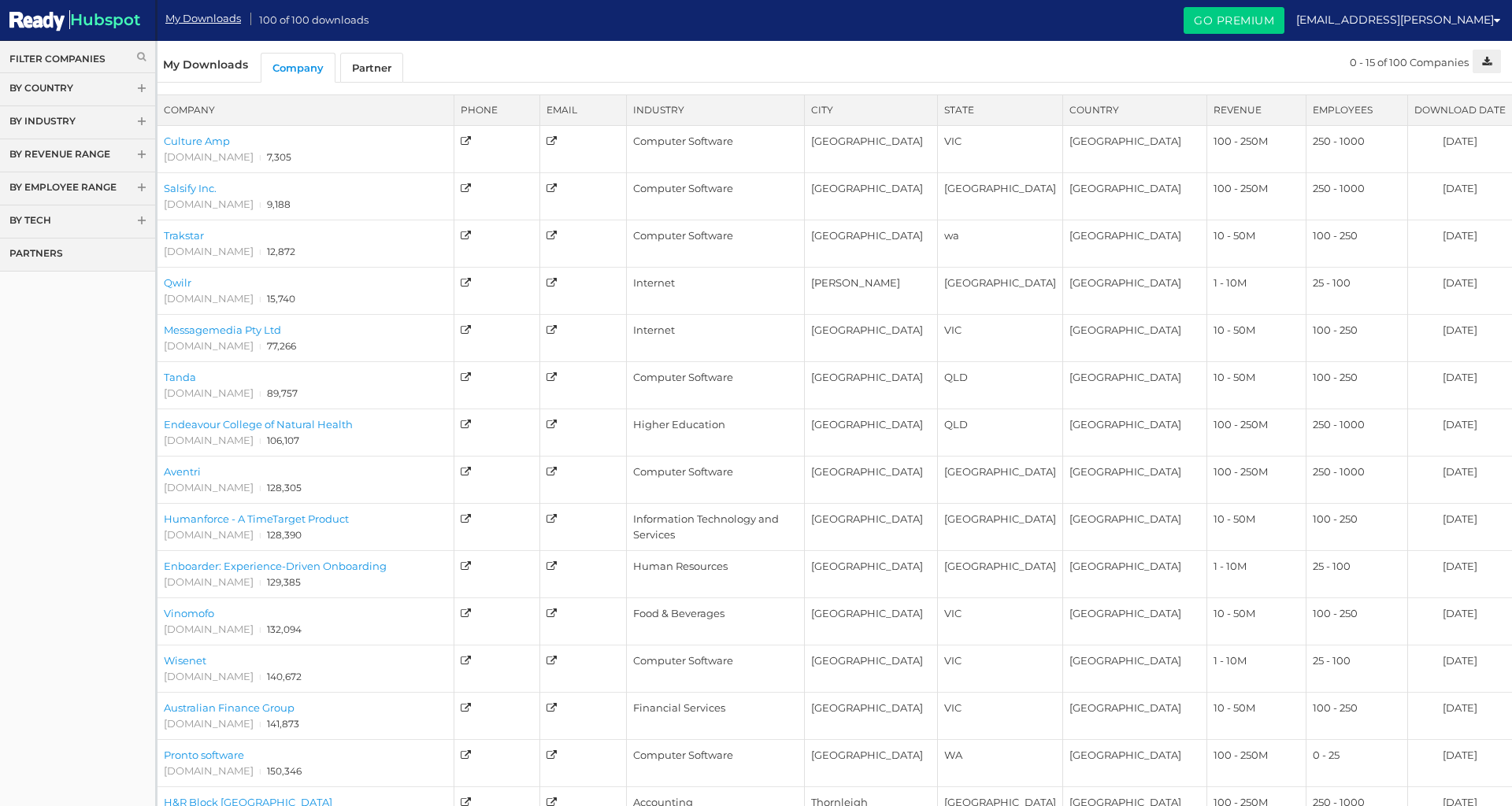
scroll to position [107, 0]
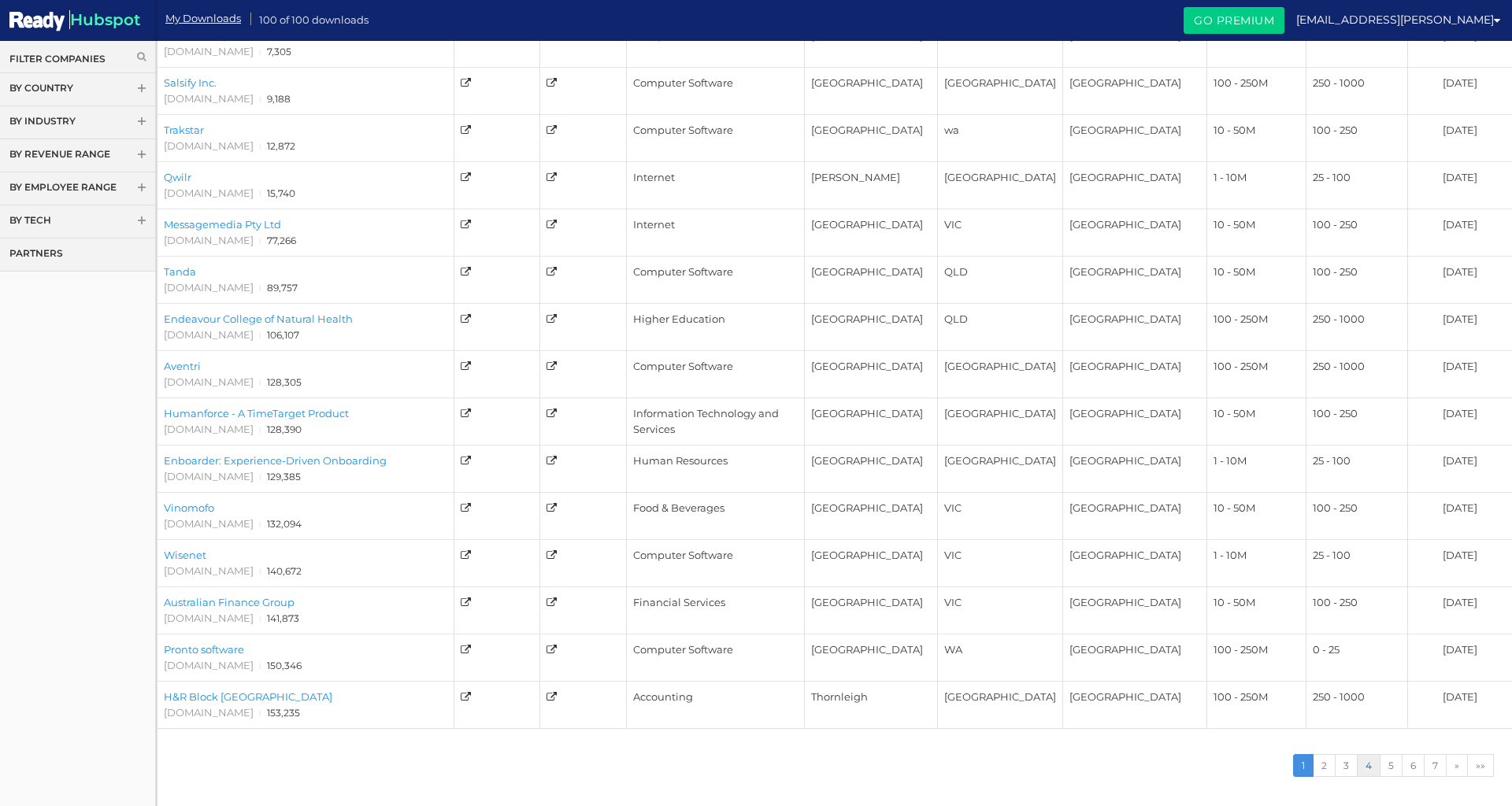
click at [1378, 770] on link "4" at bounding box center [1368, 765] width 24 height 23
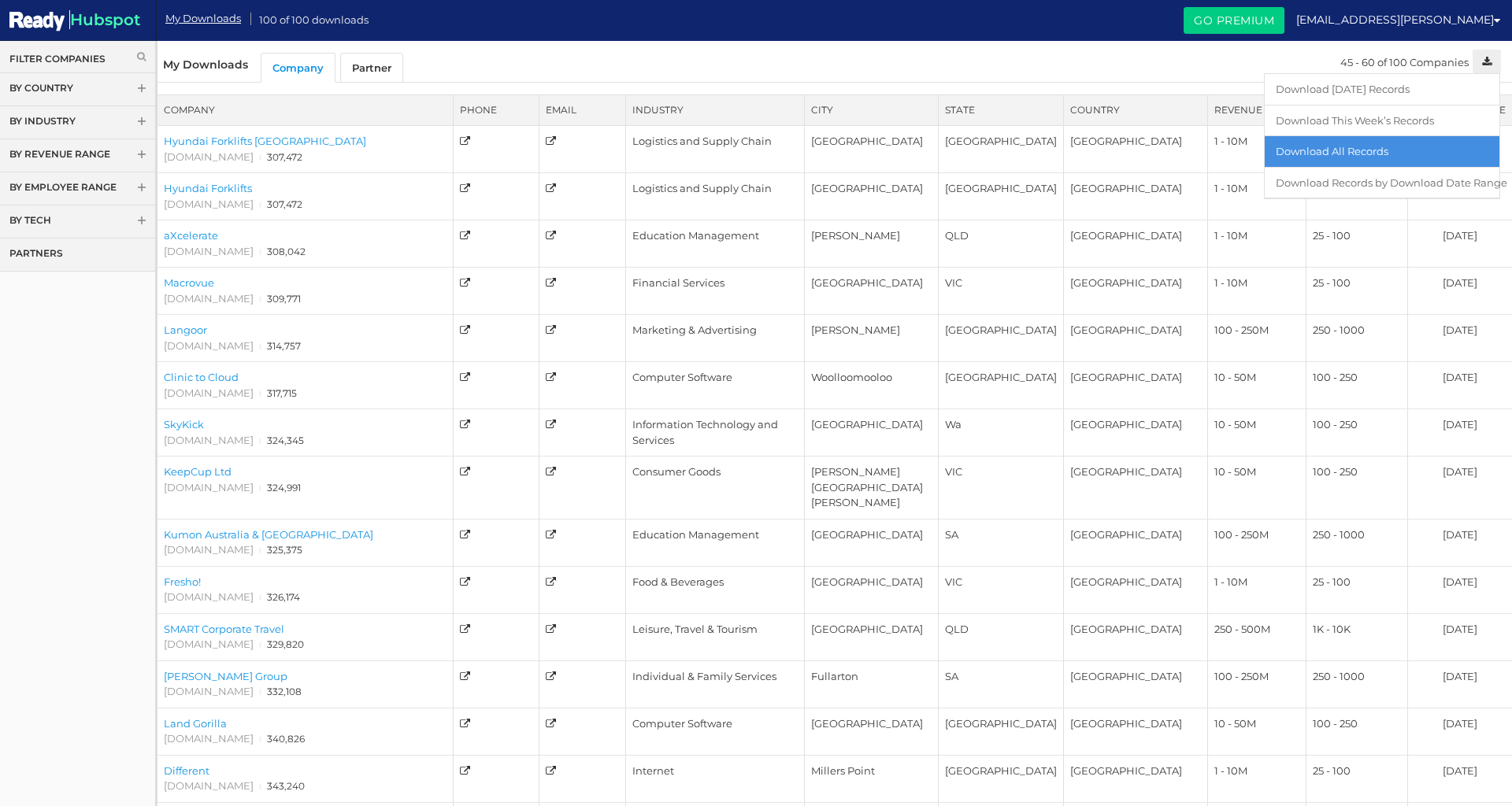
click at [1434, 148] on link "Download All Records" at bounding box center [1381, 152] width 235 height 32
